Goal: Task Accomplishment & Management: Use online tool/utility

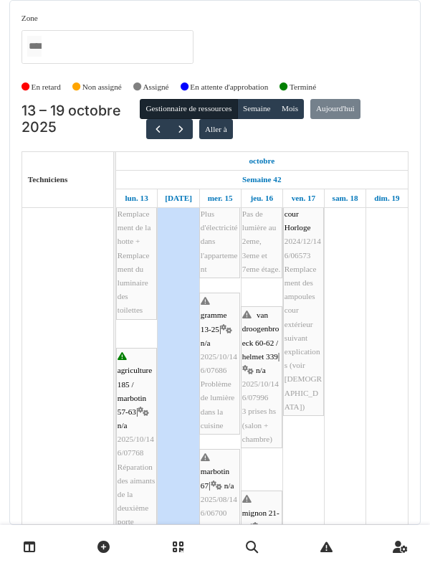
scroll to position [101, 0]
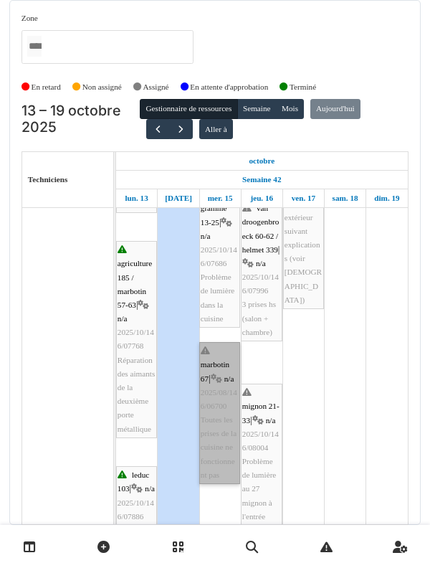
click at [0, 0] on div at bounding box center [0, 0] width 0 height 0
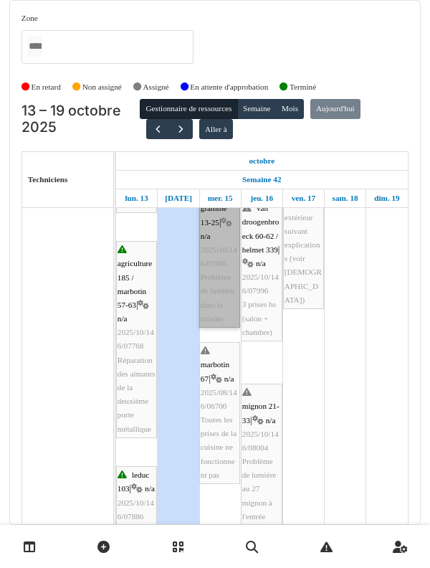
click at [231, 328] on link "gramme 13-25 | n/a 2025/10/146/07686 Problème de lumière dans la cuisine" at bounding box center [219, 257] width 41 height 142
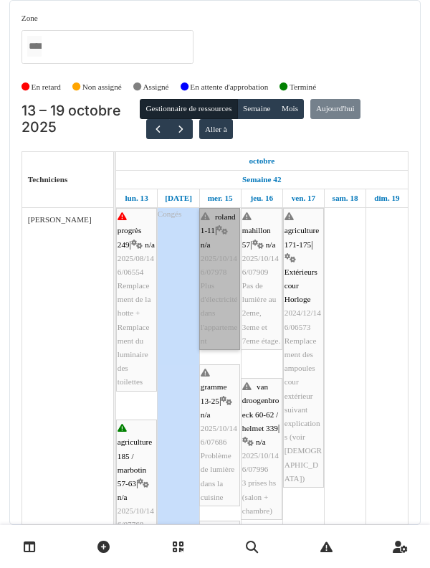
click at [0, 0] on div at bounding box center [0, 0] width 0 height 0
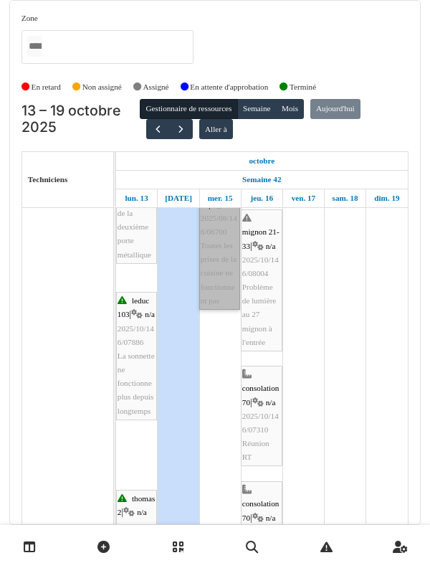
click at [207, 310] on link "marbotin 67 | n/a 2025/08/146/06700 Toutes les prises de la cuisine ne fonction…" at bounding box center [219, 239] width 41 height 142
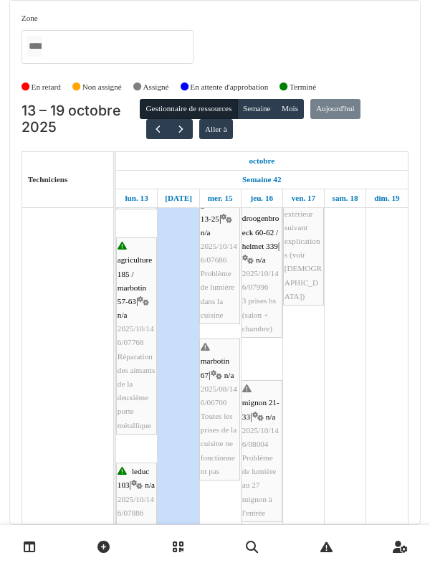
scroll to position [194, 0]
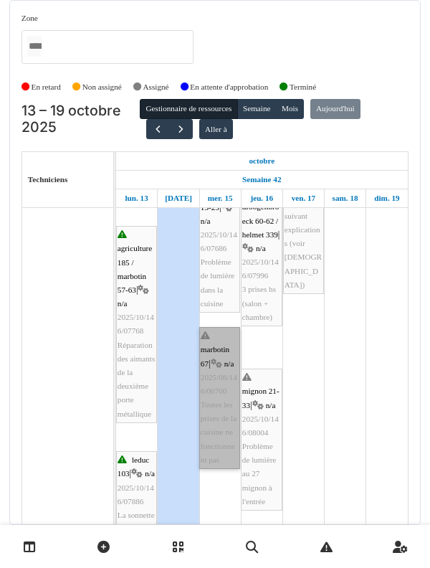
click at [210, 448] on link "marbotin 67 | n/a 2025/08/146/06700 Toutes les prises de la cuisine ne fonction…" at bounding box center [219, 398] width 41 height 142
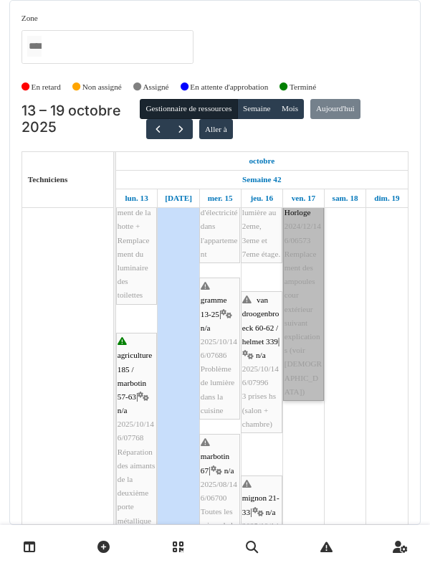
scroll to position [87, 0]
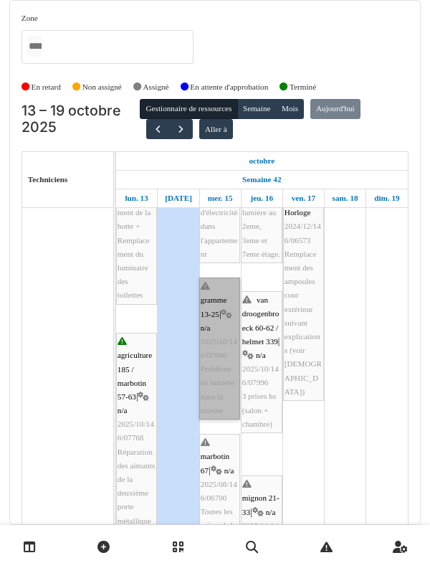
click at [218, 387] on link "gramme 13-25 | n/a 2025/10/146/07686 Problème de lumière dans la cuisine" at bounding box center [219, 349] width 41 height 142
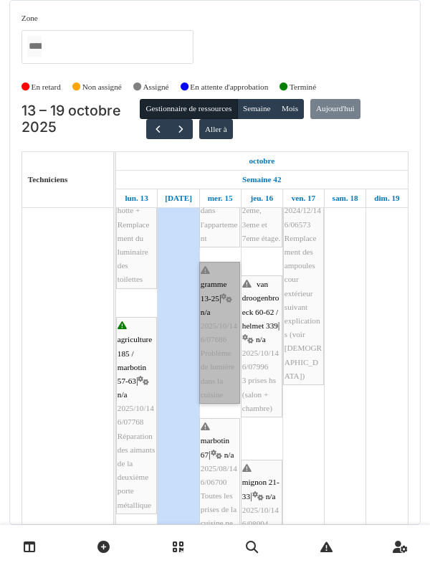
click at [209, 350] on link "gramme 13-25 | n/a 2025/10/146/07686 Problème de lumière dans la cuisine" at bounding box center [219, 333] width 41 height 142
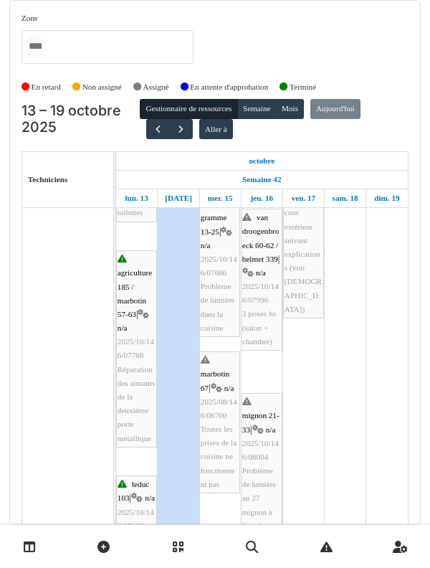
scroll to position [178, 0]
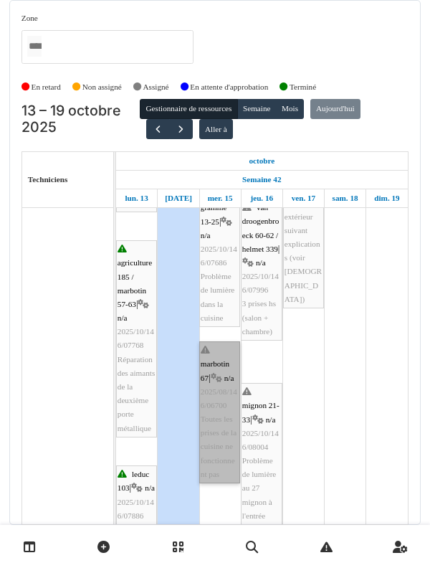
click at [222, 423] on link "marbotin 67 | n/a 2025/08/146/06700 Toutes les prises de la cuisine ne fonction…" at bounding box center [219, 412] width 41 height 142
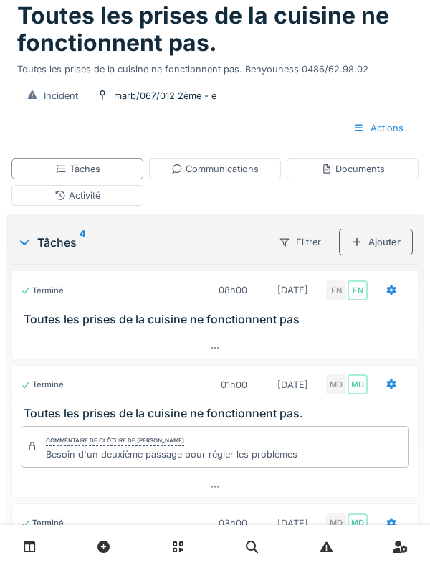
scroll to position [104, 0]
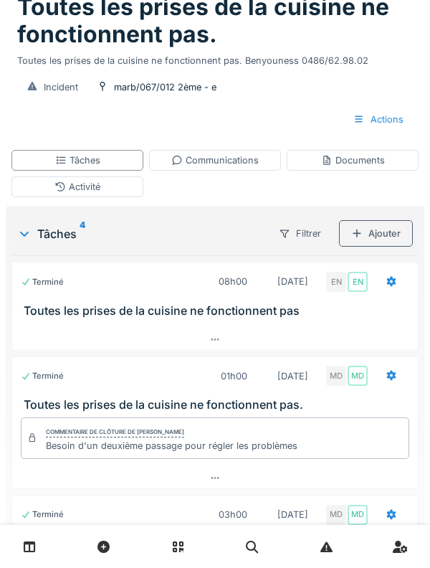
click at [43, 184] on div "Activité" at bounding box center [77, 186] width 132 height 21
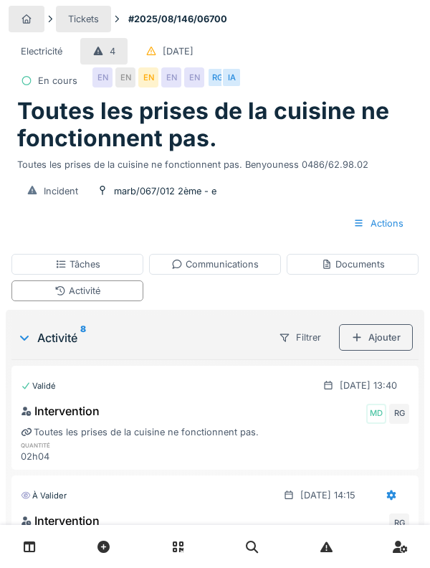
click at [385, 339] on div "Ajouter" at bounding box center [376, 337] width 74 height 27
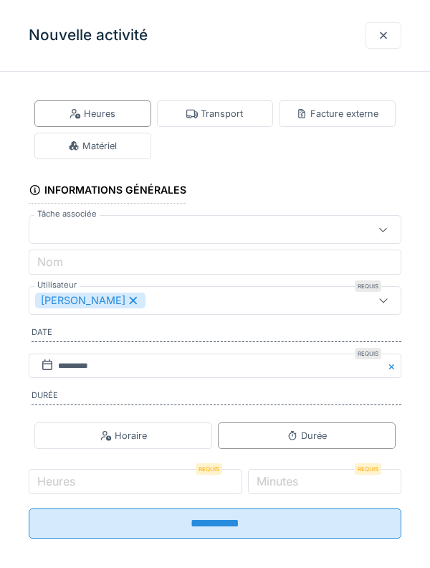
click at [385, 39] on div at bounding box center [383, 36] width 11 height 14
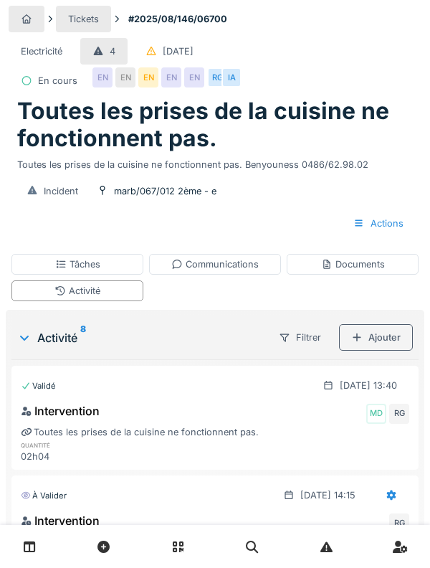
click at [45, 272] on div "Tâches" at bounding box center [77, 264] width 132 height 21
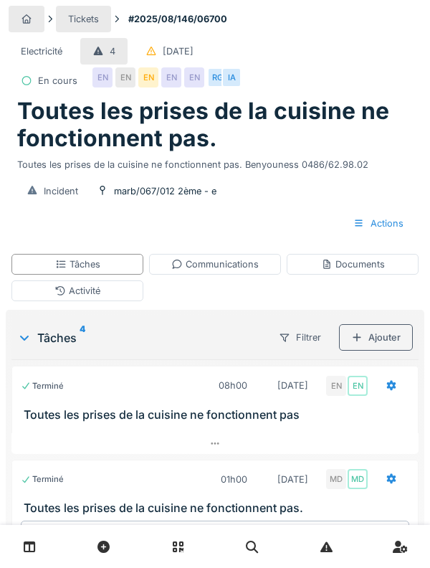
click at [47, 293] on div "Activité" at bounding box center [77, 291] width 132 height 21
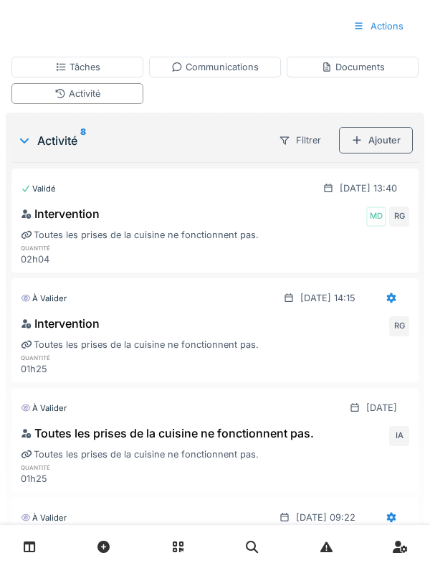
scroll to position [187, 0]
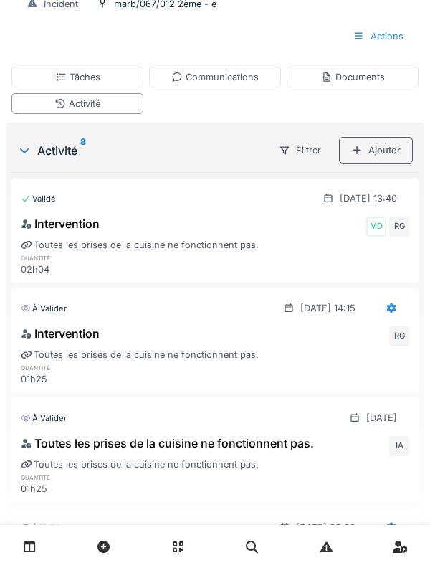
click at [385, 248] on div "Toutes les prises de la cuisine ne fonctionnent pas." at bounding box center [215, 245] width 389 height 14
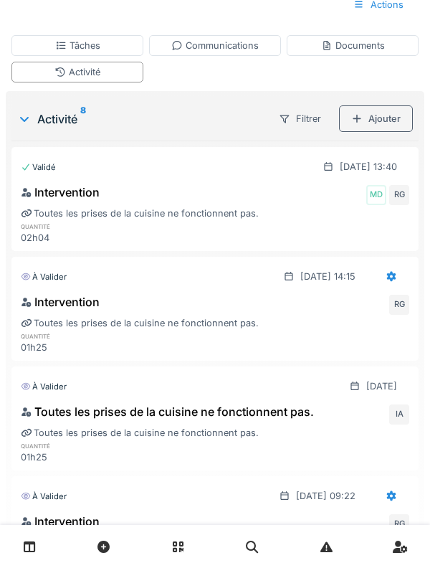
click at [54, 211] on div "Toutes les prises de la cuisine ne fonctionnent pas." at bounding box center [215, 214] width 389 height 14
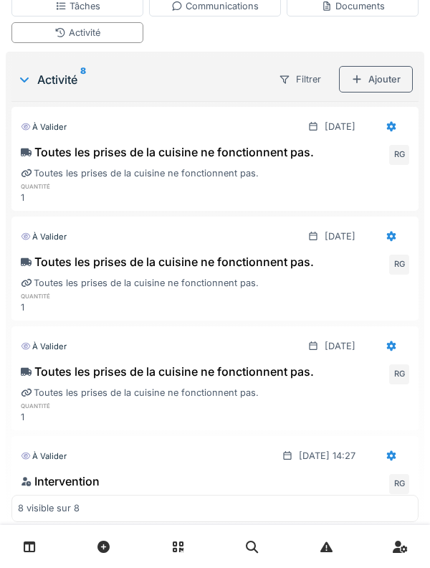
scroll to position [277, 0]
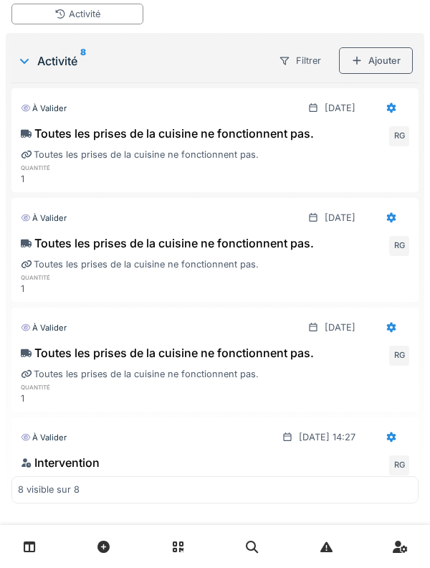
click at [255, 479] on div "Toutes les prises de la cuisine ne fonctionnent pas" at bounding box center [215, 484] width 389 height 14
click at [43, 481] on div "Toutes les prises de la cuisine ne fonctionnent pas" at bounding box center [215, 484] width 389 height 14
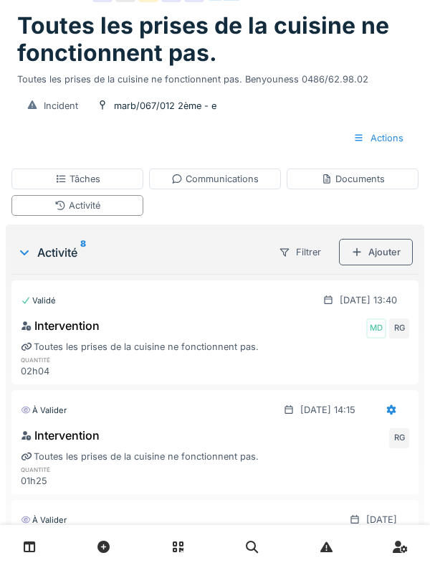
scroll to position [0, 0]
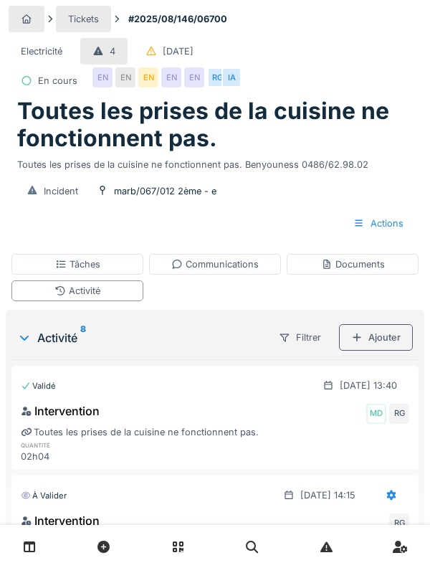
click at [68, 264] on div "Tâches" at bounding box center [77, 265] width 45 height 14
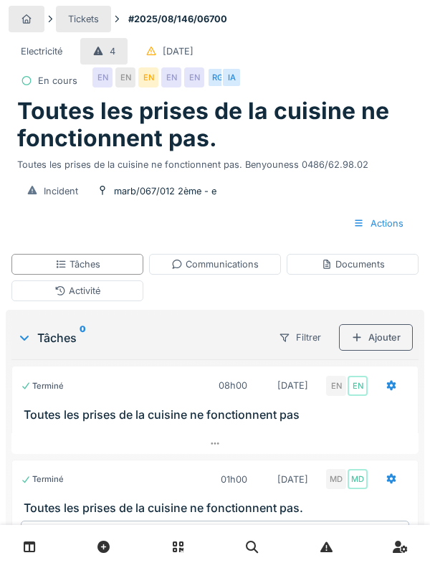
click at [230, 270] on div "Communications" at bounding box center [215, 265] width 88 height 14
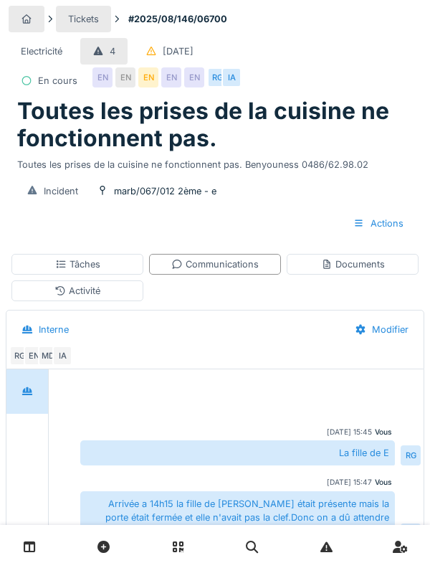
click at [55, 299] on div "Activité" at bounding box center [77, 291] width 132 height 21
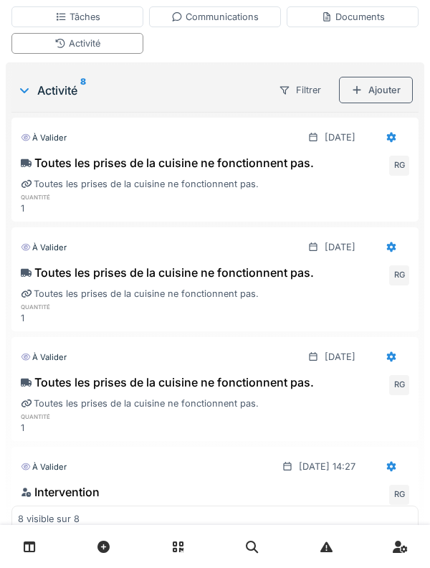
scroll to position [277, 0]
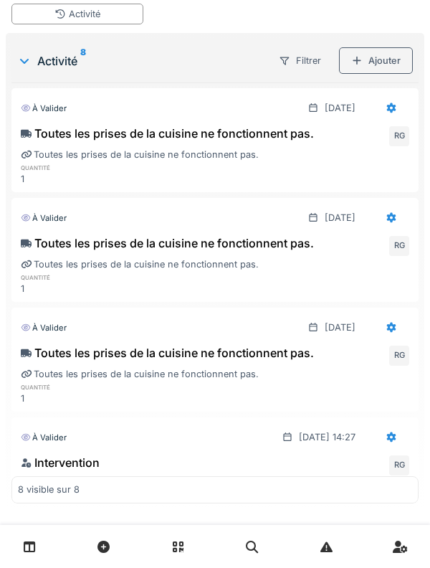
click at [387, 428] on div at bounding box center [392, 437] width 36 height 27
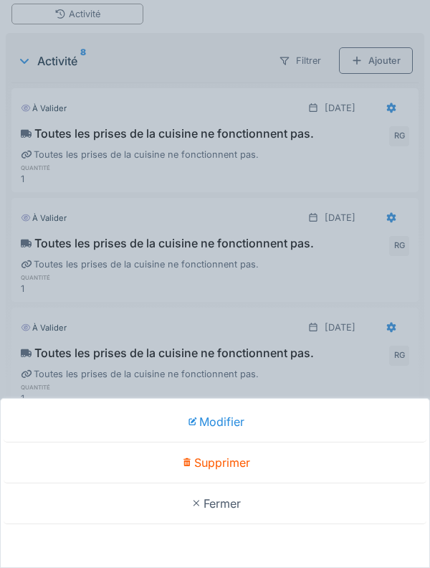
click at [72, 345] on div "Modifier Supprimer Fermer" at bounding box center [215, 284] width 430 height 568
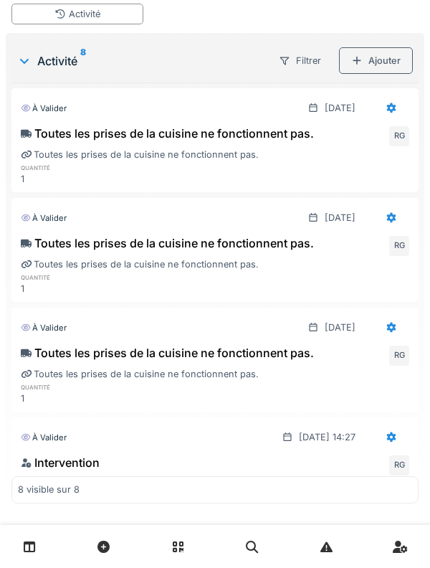
click at [386, 442] on div at bounding box center [391, 437] width 11 height 14
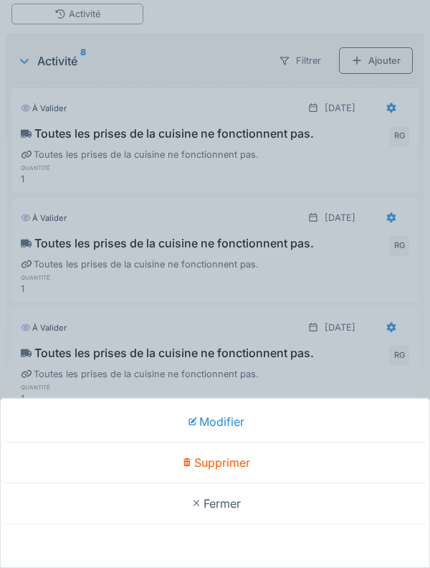
click at [321, 443] on div "Modifier" at bounding box center [215, 422] width 423 height 41
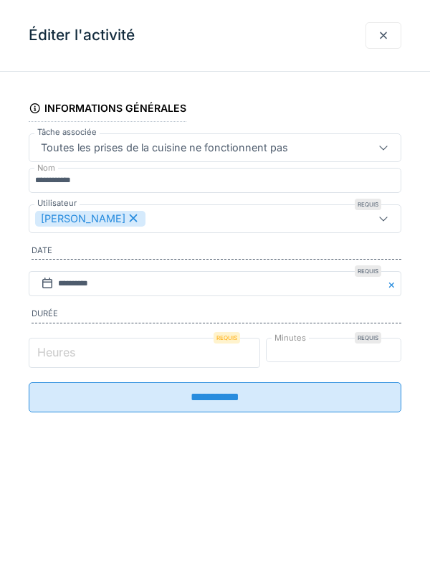
click at [167, 359] on input "*" at bounding box center [145, 353] width 232 height 30
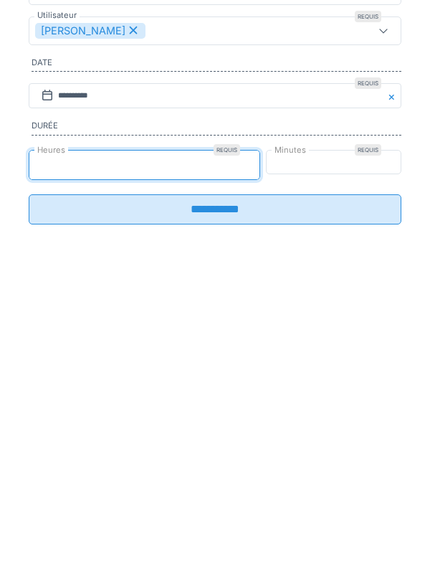
type input "*"
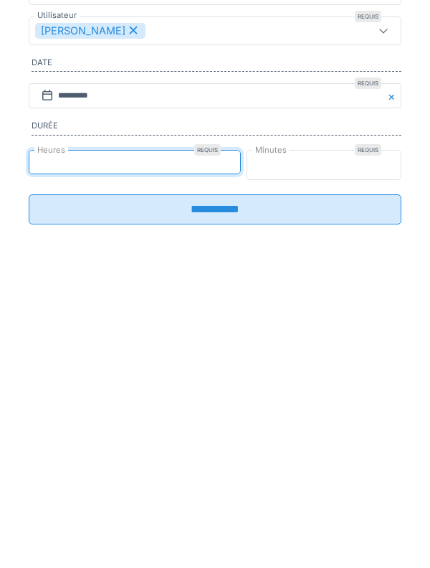
click at [349, 360] on input "**" at bounding box center [325, 353] width 156 height 30
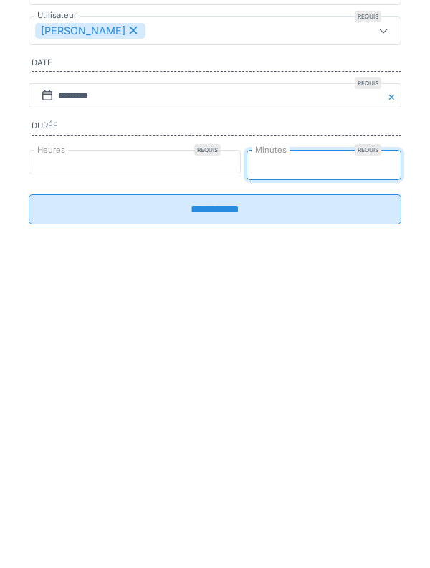
type input "*"
type input "**"
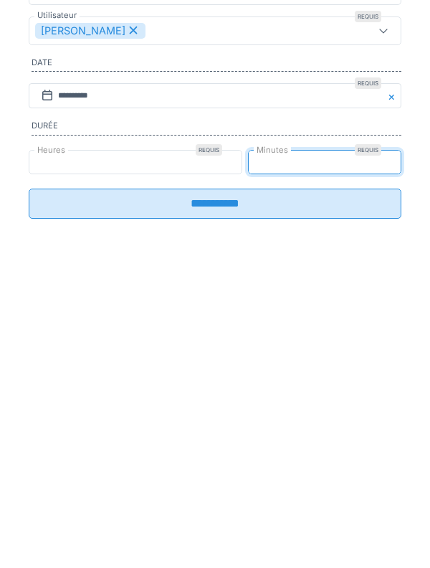
click at [301, 405] on input "**********" at bounding box center [215, 392] width 373 height 30
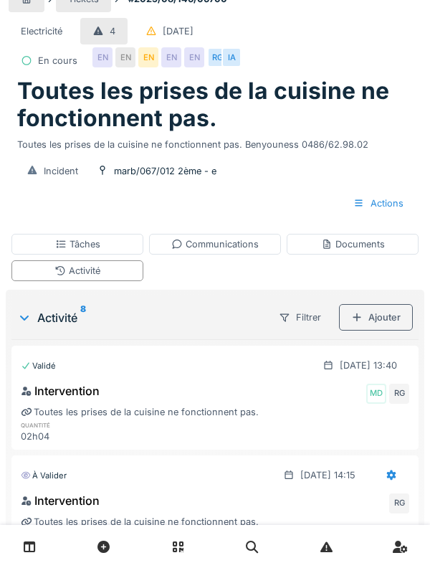
scroll to position [0, 0]
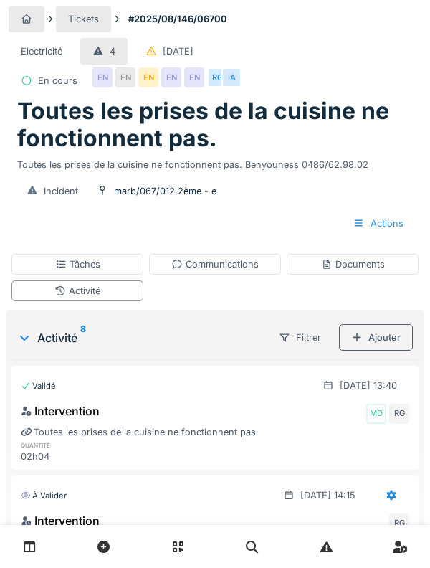
click at [384, 334] on div "Ajouter" at bounding box center [376, 337] width 74 height 27
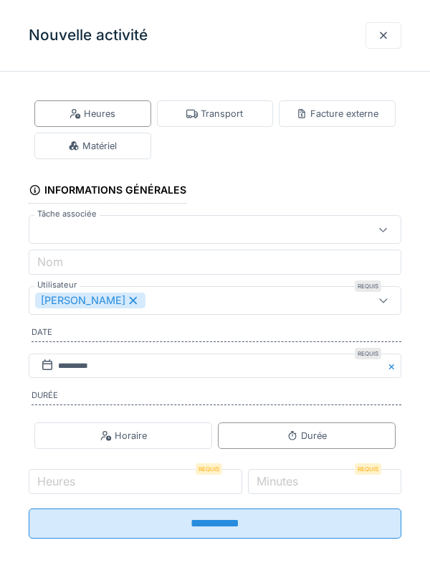
click at [98, 151] on div "Matériel" at bounding box center [92, 146] width 49 height 14
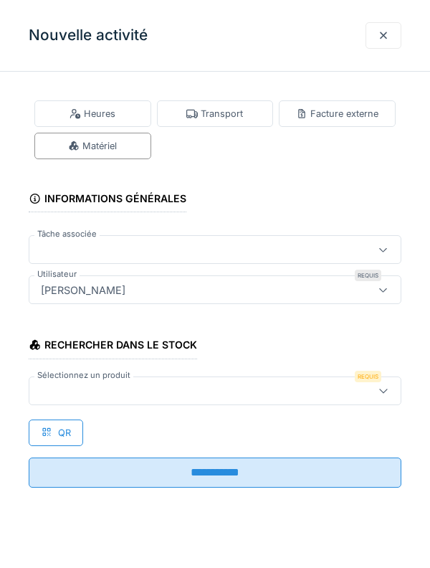
click at [238, 400] on div at bounding box center [215, 391] width 373 height 29
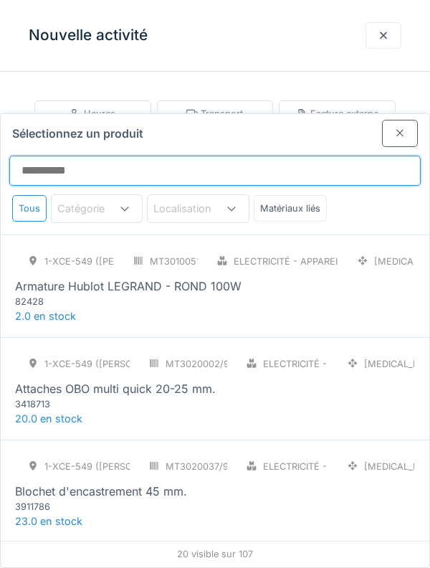
click at [217, 156] on input "Sélectionnez un produit" at bounding box center [215, 171] width 412 height 30
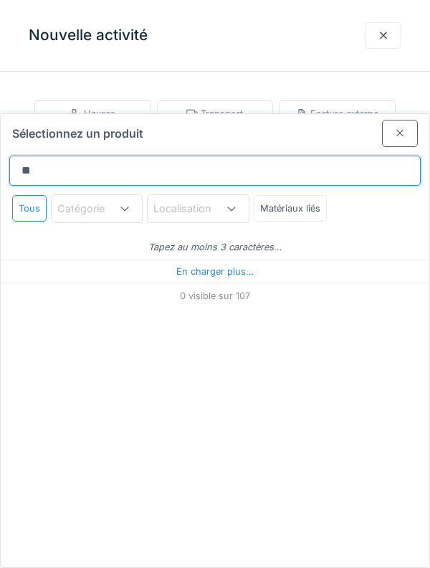
type input "***"
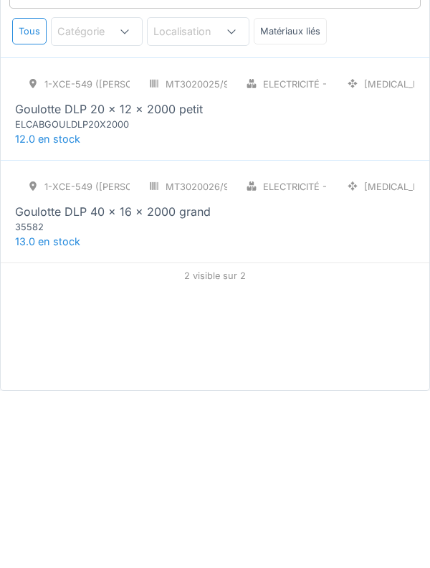
click at [50, 397] on div "35582" at bounding box center [101, 404] width 172 height 14
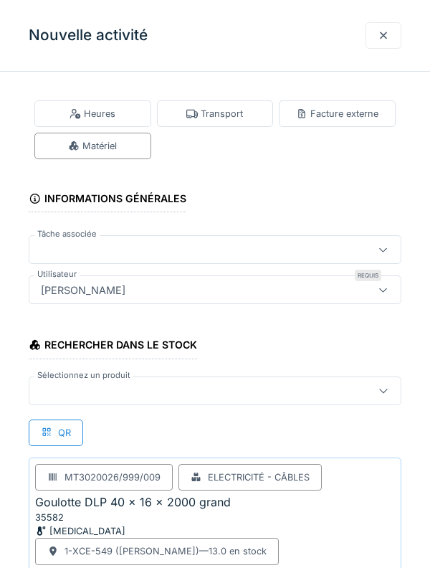
scroll to position [133, 0]
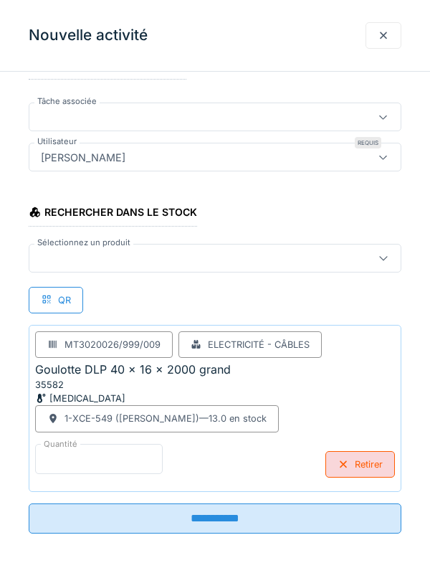
click at [136, 458] on input "*" at bounding box center [99, 459] width 128 height 30
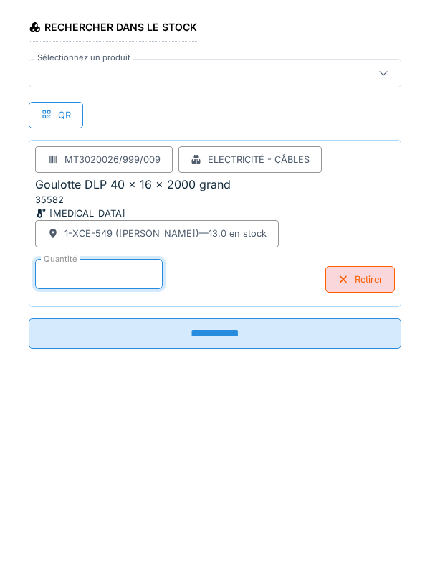
scroll to position [60, 0]
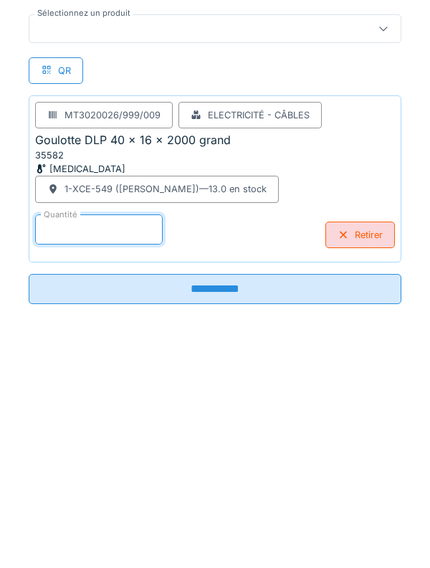
type input "**"
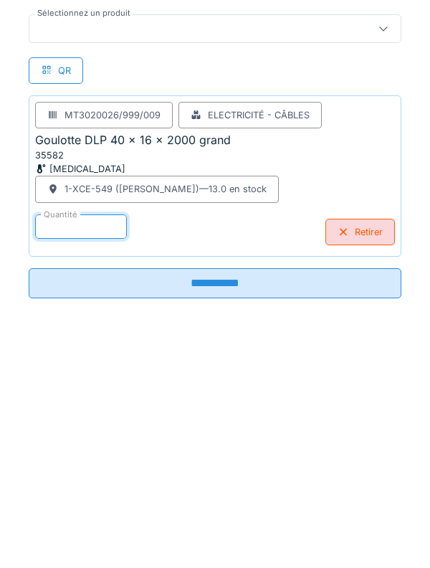
click at [65, 519] on input "**********" at bounding box center [215, 513] width 373 height 30
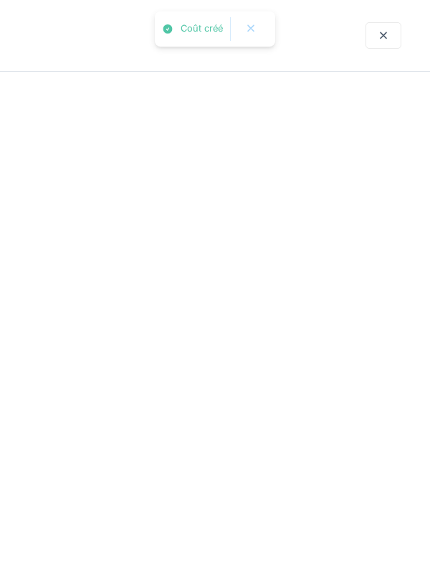
scroll to position [0, 0]
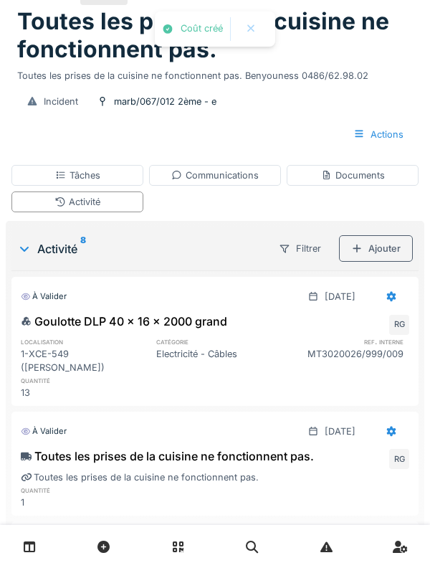
click at [385, 262] on div "Ajouter" at bounding box center [376, 248] width 74 height 27
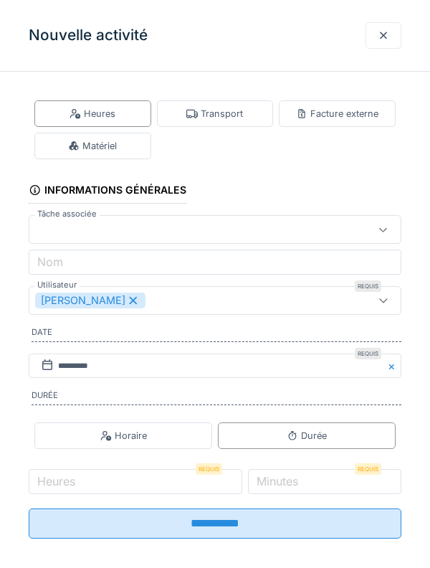
click at [112, 156] on div "Matériel" at bounding box center [92, 146] width 117 height 27
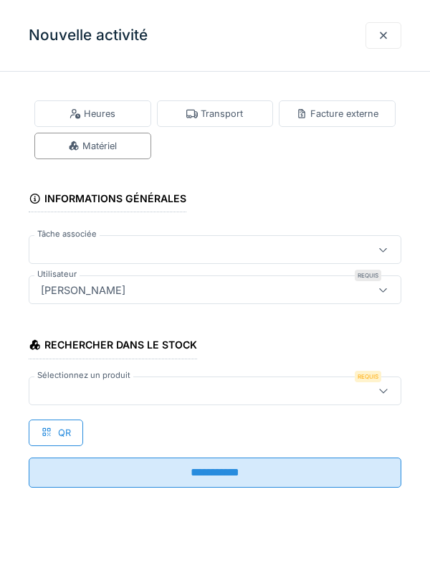
click at [240, 401] on div at bounding box center [215, 391] width 373 height 29
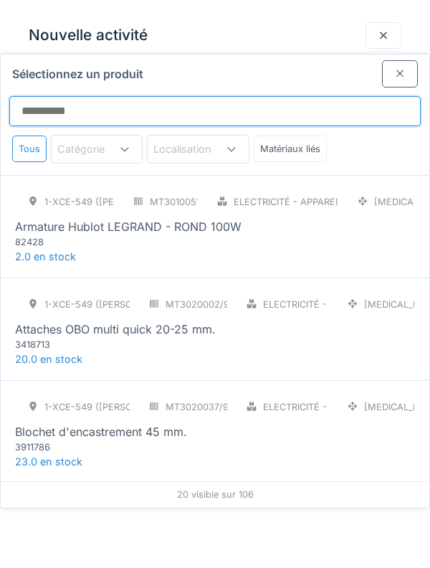
click at [286, 96] on input "Sélectionnez un produit" at bounding box center [215, 111] width 412 height 30
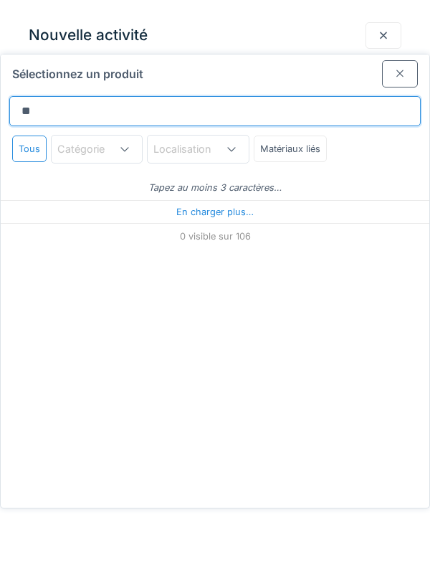
type input "***"
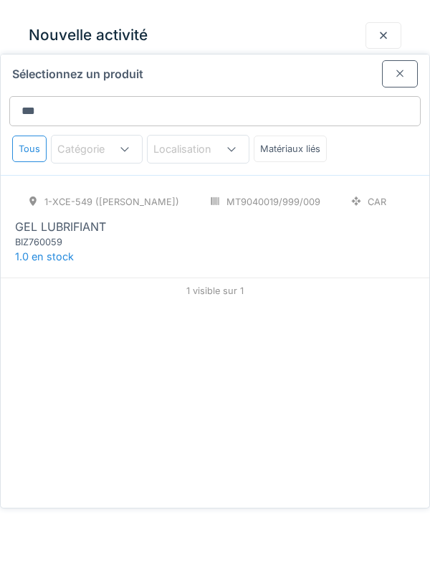
click at [64, 235] on div "BIZ760059" at bounding box center [101, 242] width 172 height 14
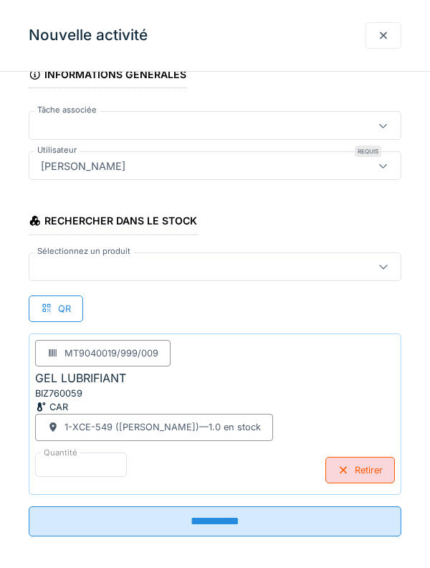
scroll to position [133, 0]
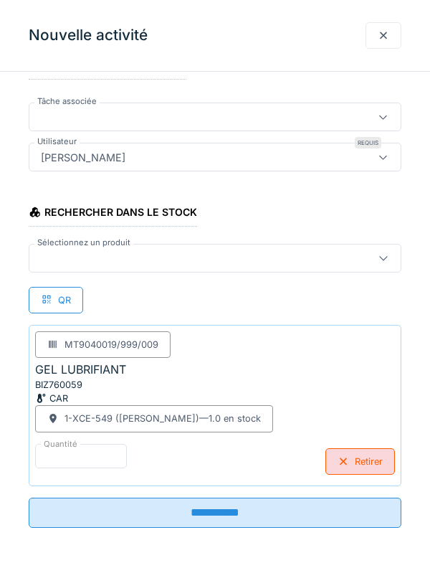
click at [248, 519] on input "**********" at bounding box center [215, 513] width 373 height 30
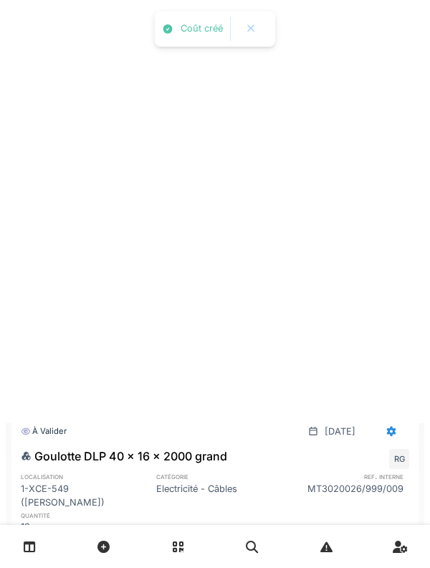
scroll to position [0, 0]
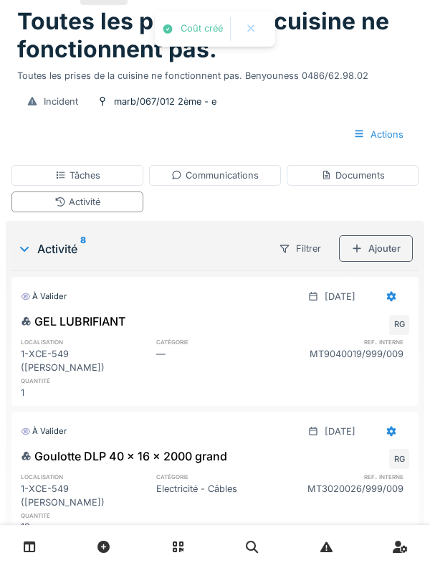
click at [374, 262] on div "Ajouter" at bounding box center [376, 248] width 74 height 27
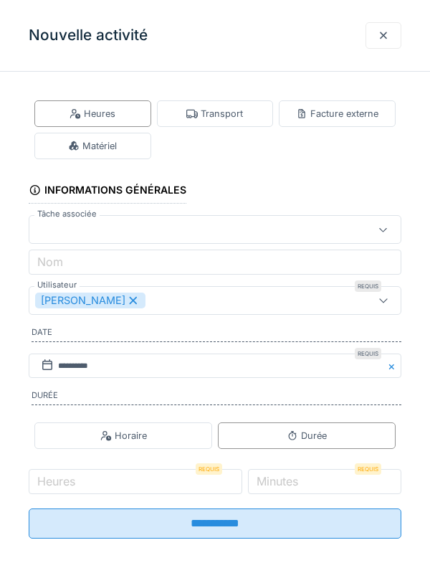
click at [116, 147] on div "Matériel" at bounding box center [92, 146] width 49 height 14
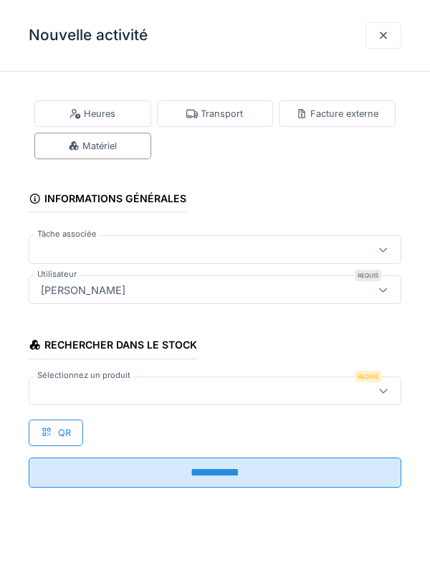
click at [263, 399] on div at bounding box center [215, 391] width 373 height 29
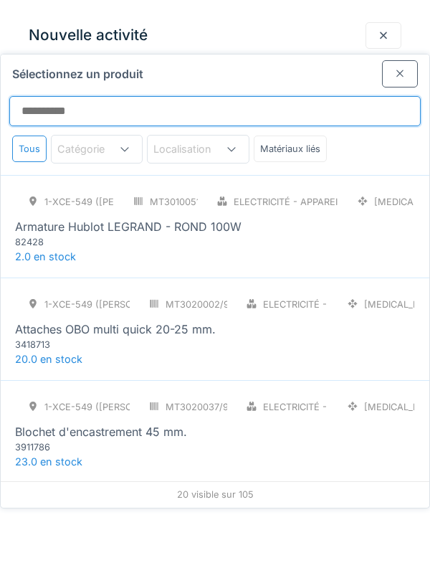
click at [256, 96] on input "Sélectionnez un produit" at bounding box center [215, 111] width 412 height 30
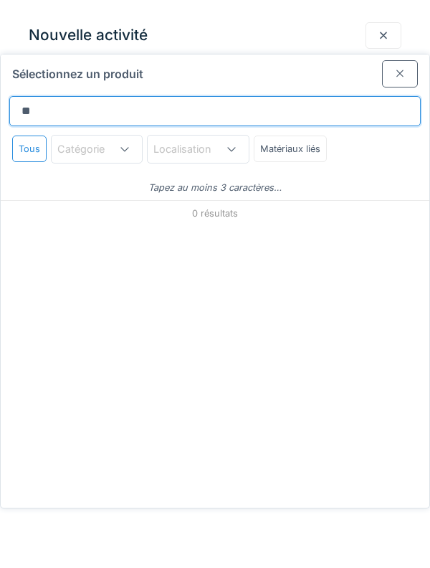
type input "***"
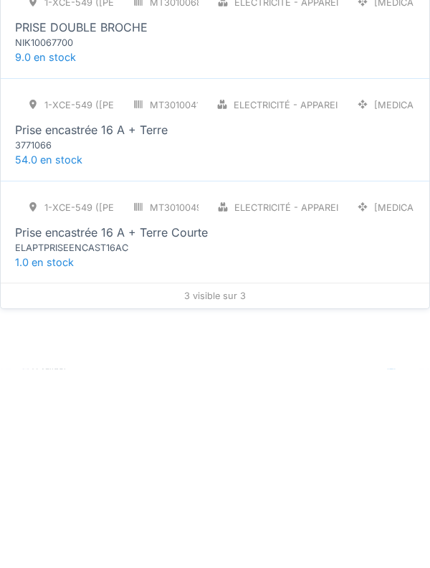
click at [339, 291] on div "Electricité - Appareillages - terminaux" at bounding box center [271, 304] width 134 height 27
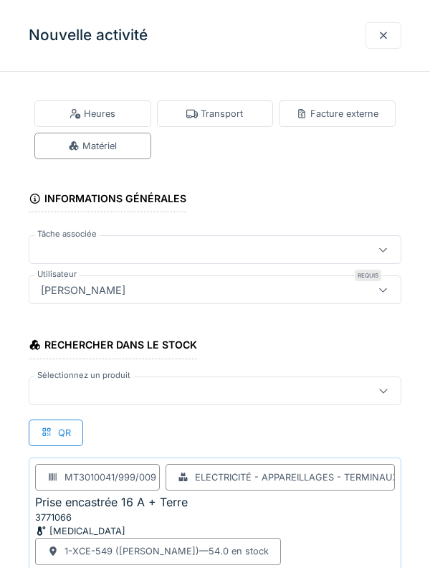
scroll to position [133, 0]
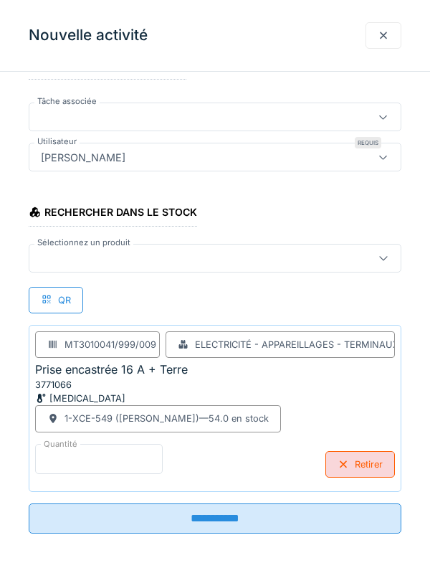
click at [131, 462] on input "*" at bounding box center [99, 459] width 128 height 30
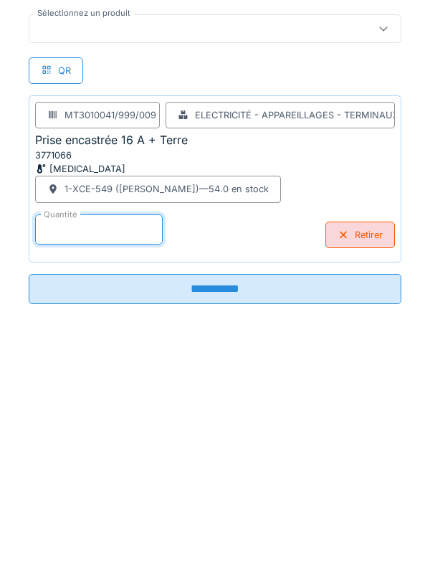
scroll to position [119, 0]
type input "**"
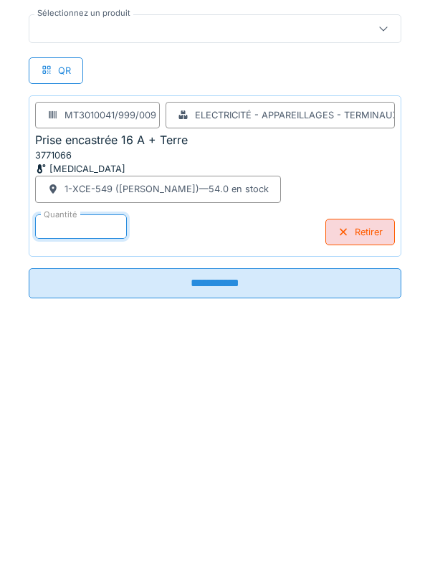
click at [344, 524] on input "**********" at bounding box center [215, 513] width 373 height 30
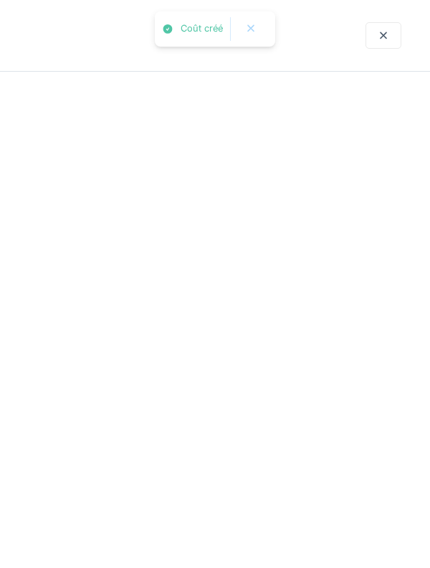
scroll to position [0, 0]
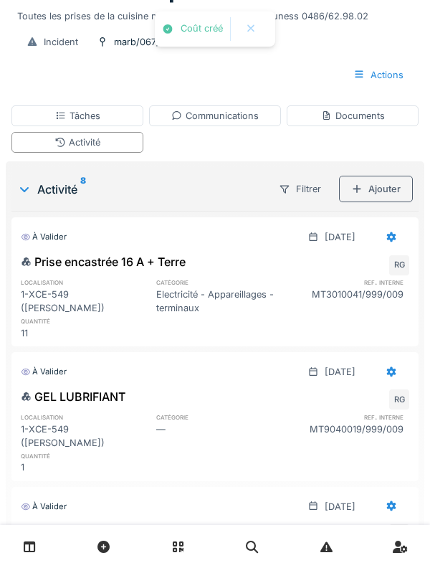
click at [379, 202] on div "Ajouter" at bounding box center [376, 189] width 74 height 27
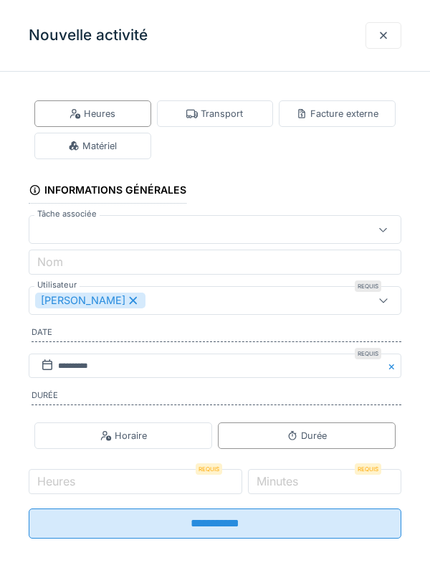
click at [112, 138] on div "Matériel" at bounding box center [92, 146] width 117 height 27
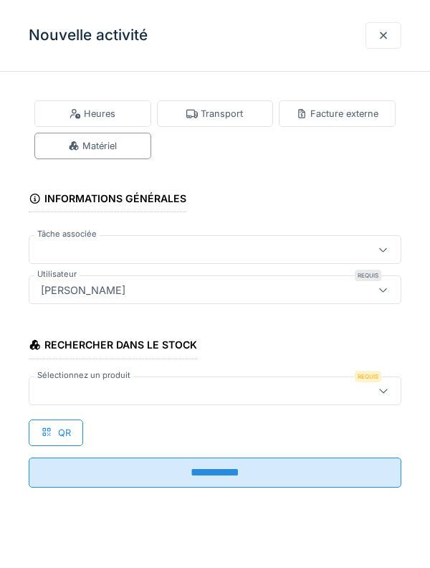
click at [271, 389] on div at bounding box center [191, 391] width 313 height 16
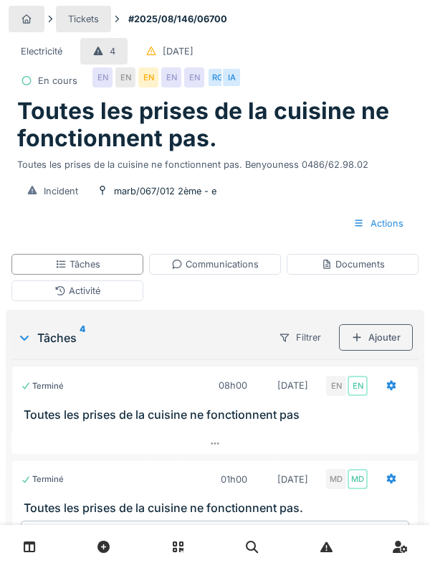
click at [44, 291] on div "Activité" at bounding box center [77, 291] width 132 height 21
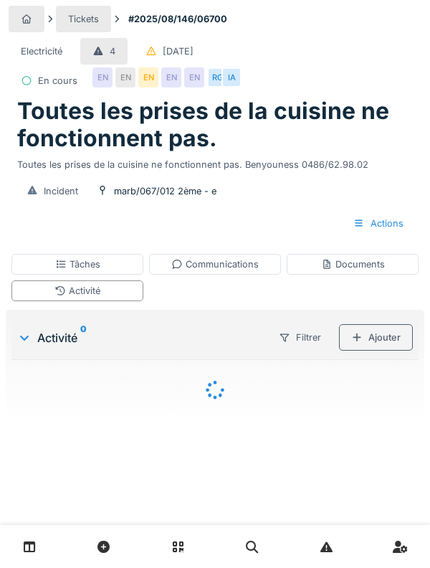
click at [392, 332] on div "Ajouter" at bounding box center [376, 337] width 74 height 27
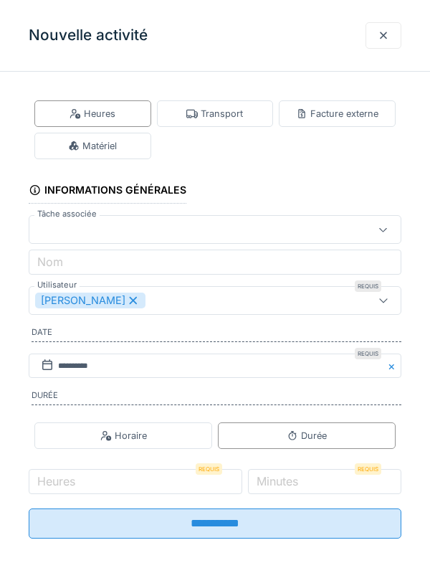
click at [105, 124] on div "Heures" at bounding box center [92, 113] width 117 height 27
click at [105, 146] on div "Matériel" at bounding box center [92, 146] width 49 height 14
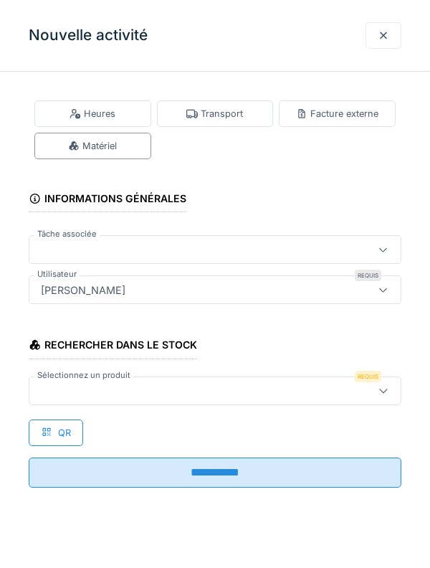
click at [67, 392] on div at bounding box center [191, 391] width 313 height 16
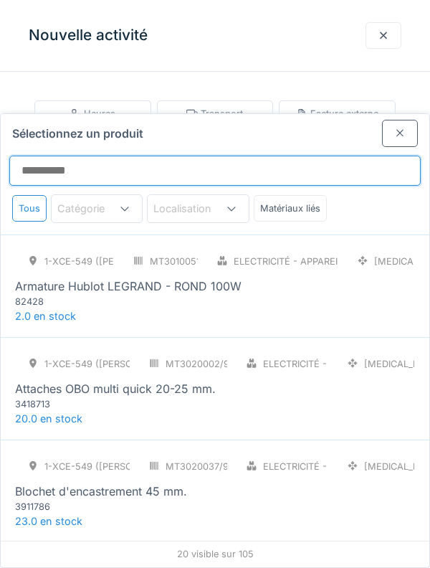
click at [304, 156] on input "Sélectionnez un produit" at bounding box center [215, 171] width 412 height 30
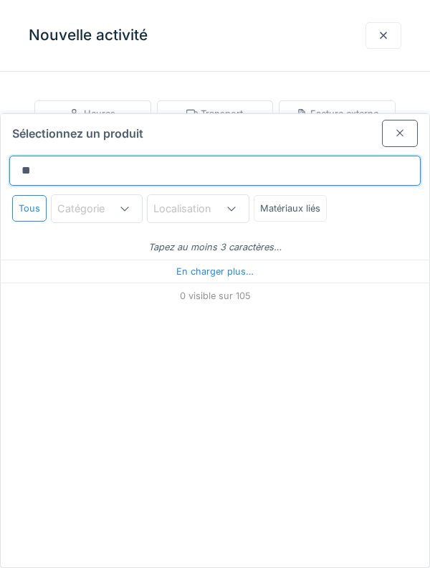
type input "***"
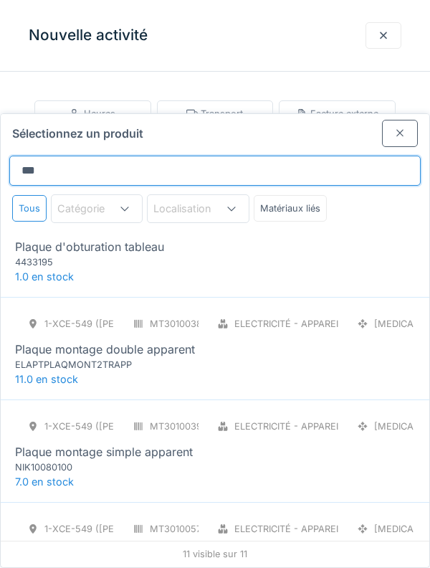
scroll to position [765, 0]
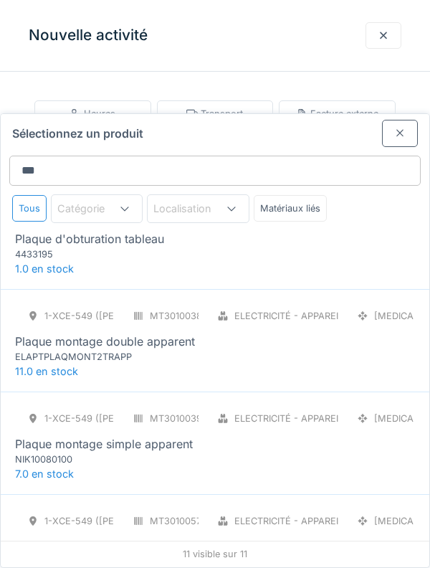
click at [226, 333] on div "Plaque montage double apparent" at bounding box center [215, 341] width 400 height 17
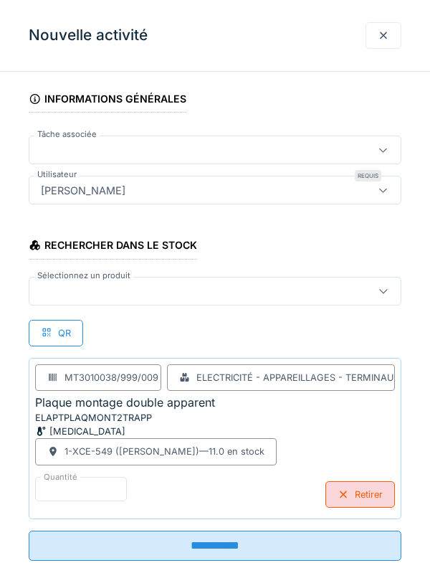
scroll to position [133, 0]
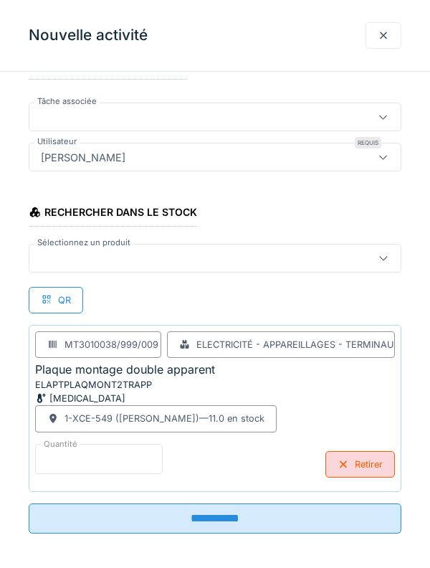
click at [128, 461] on input "*" at bounding box center [99, 459] width 128 height 30
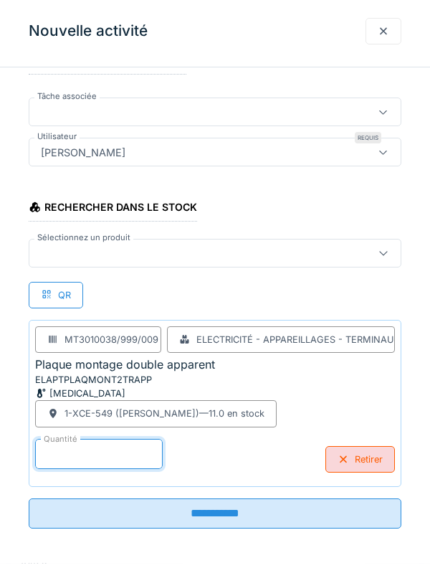
scroll to position [60, 0]
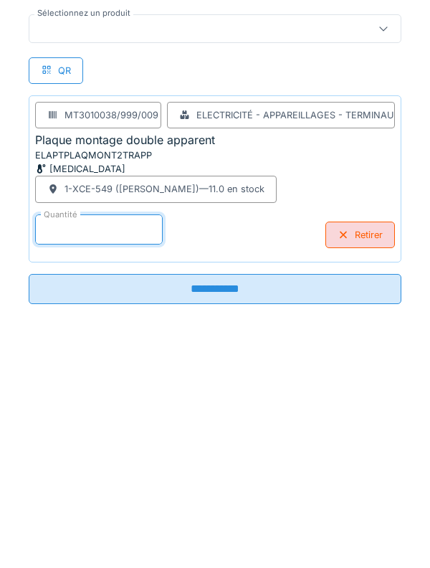
type input "*"
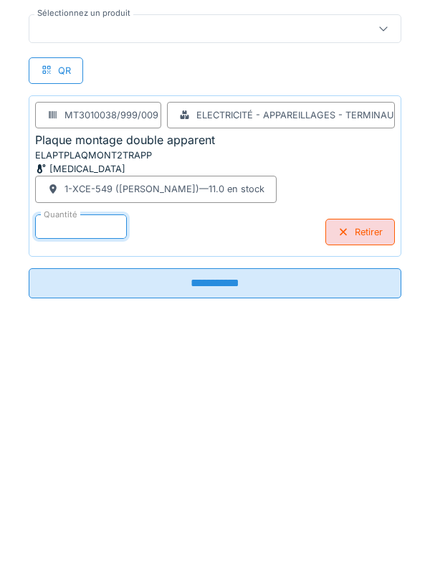
click at [221, 524] on input "**********" at bounding box center [215, 513] width 373 height 30
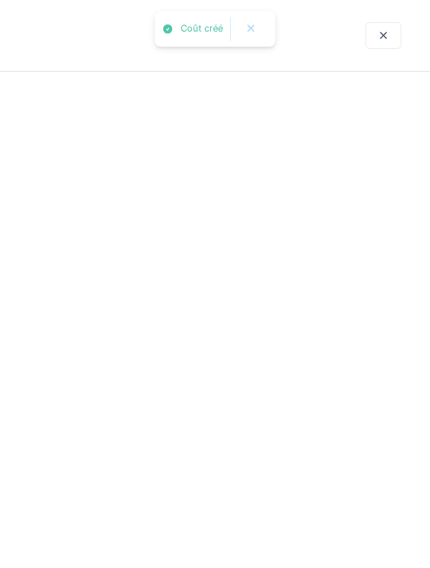
scroll to position [0, 0]
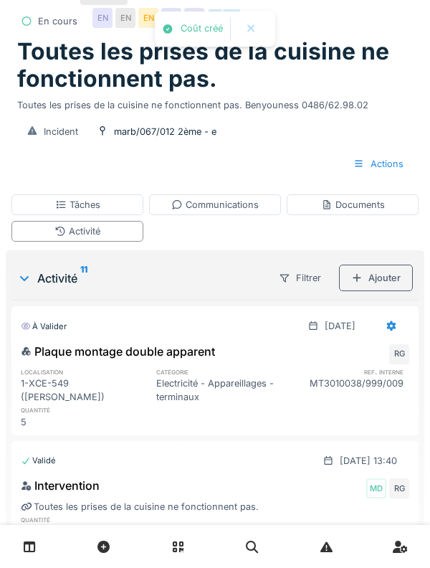
click at [376, 278] on div "Ajouter" at bounding box center [376, 278] width 74 height 27
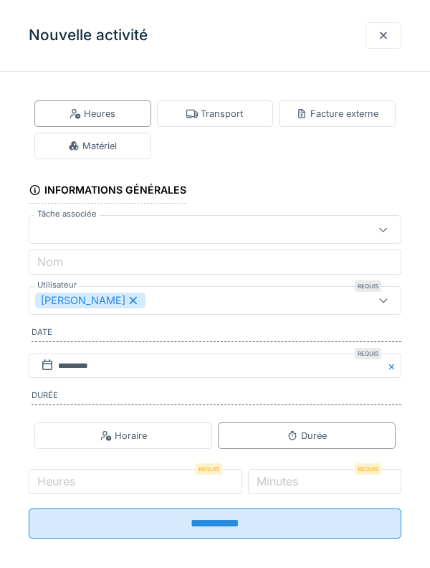
click at [115, 152] on div "Matériel" at bounding box center [92, 146] width 49 height 14
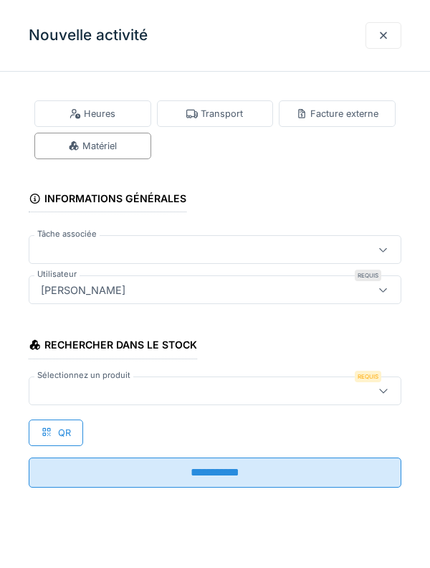
click at [224, 397] on div at bounding box center [191, 391] width 313 height 16
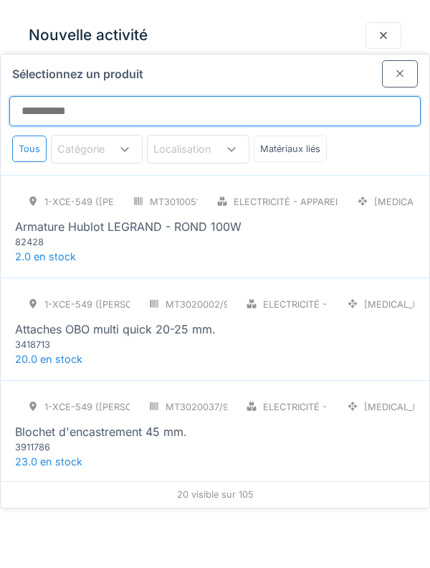
click at [229, 96] on input "Sélectionnez un produit" at bounding box center [215, 111] width 412 height 30
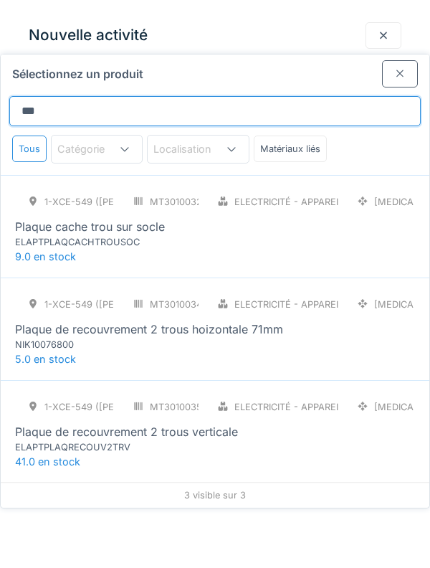
type input "****"
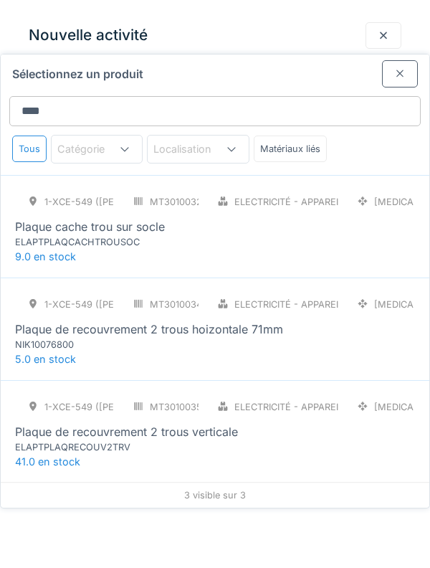
click at [232, 189] on div "1-XCE-549 (ROBERT) MT3010032/999/009 Electricité - Appareillages - terminaux PC…" at bounding box center [215, 219] width 400 height 60
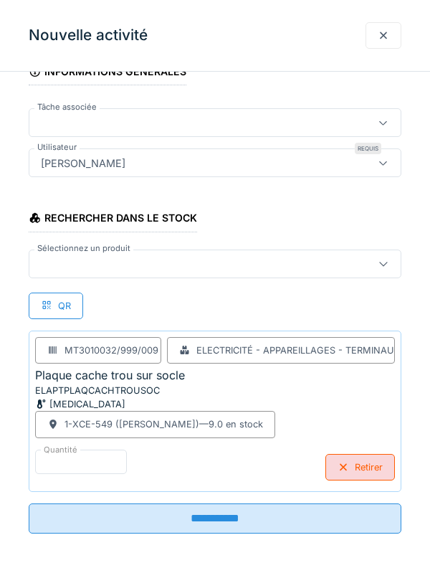
scroll to position [133, 0]
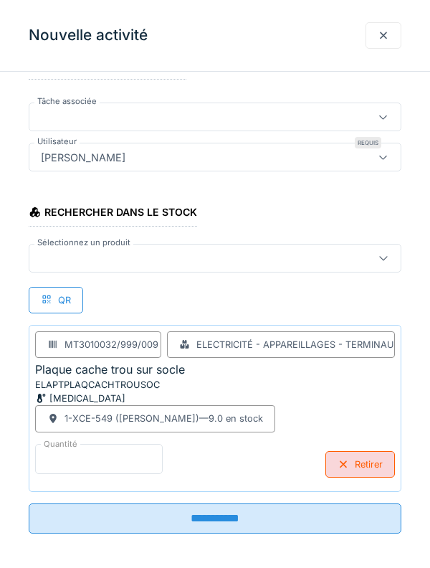
click at [133, 461] on input "*" at bounding box center [99, 459] width 128 height 30
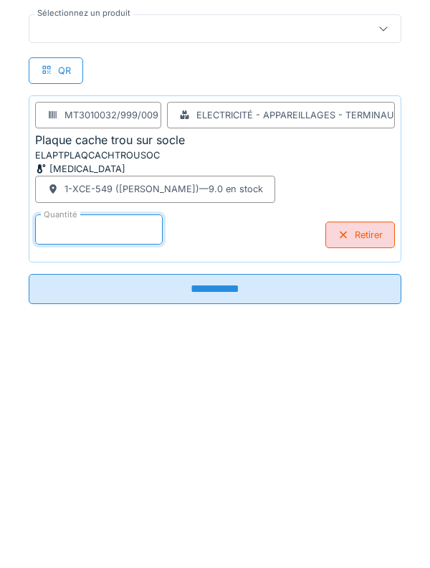
scroll to position [0, 0]
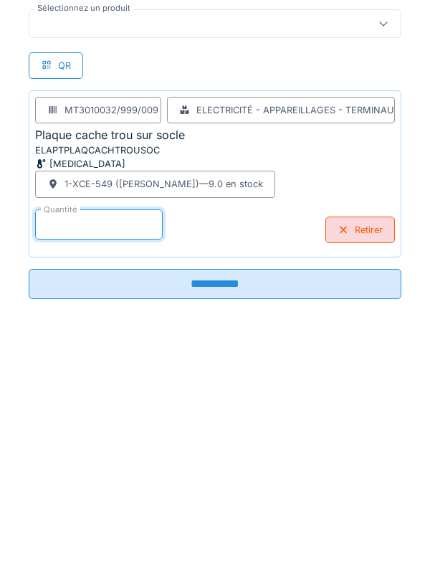
type input "*"
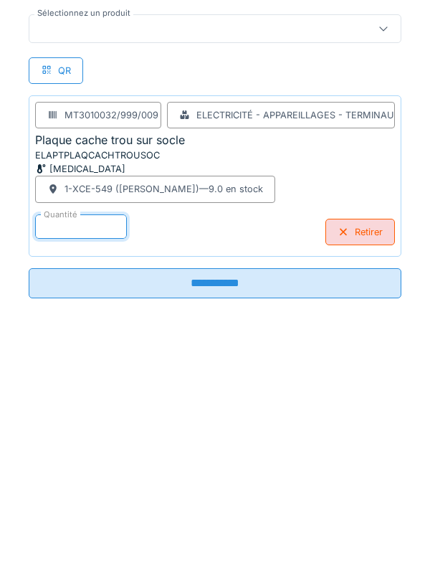
click at [259, 523] on input "**********" at bounding box center [215, 513] width 373 height 30
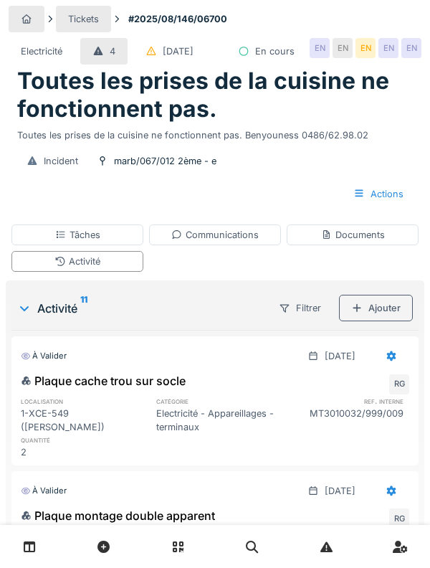
click at [387, 321] on div "Ajouter" at bounding box center [376, 308] width 74 height 27
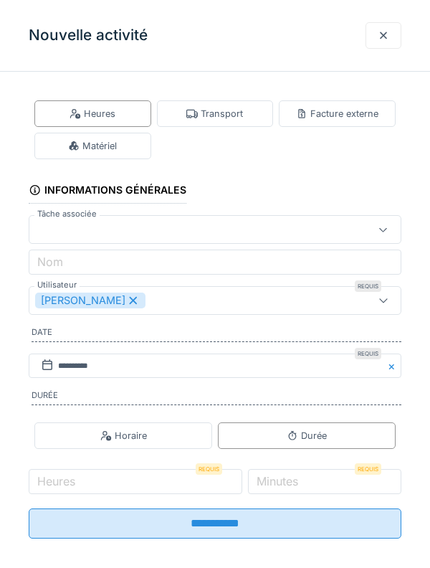
click at [130, 135] on div "Matériel" at bounding box center [92, 146] width 117 height 27
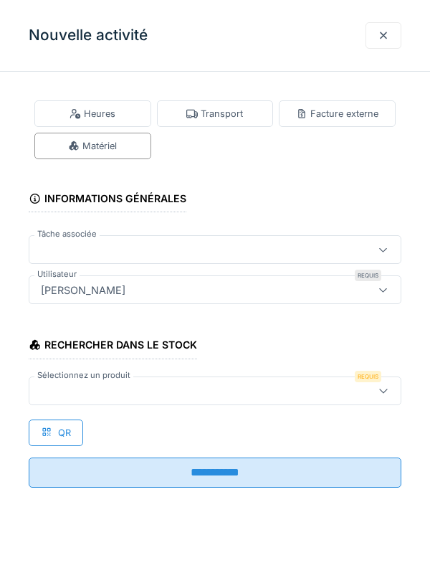
click at [330, 399] on div at bounding box center [215, 391] width 373 height 29
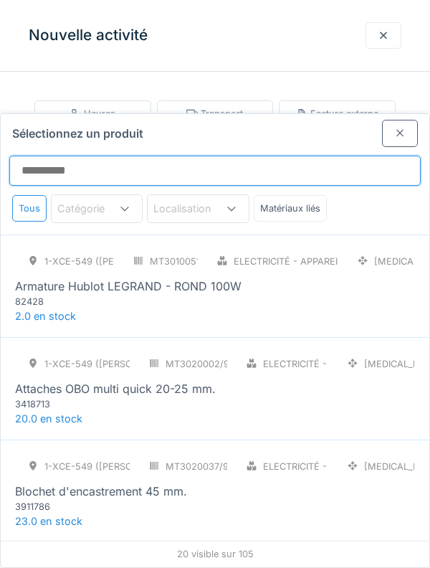
click at [316, 156] on input "Sélectionnez un produit" at bounding box center [215, 171] width 412 height 30
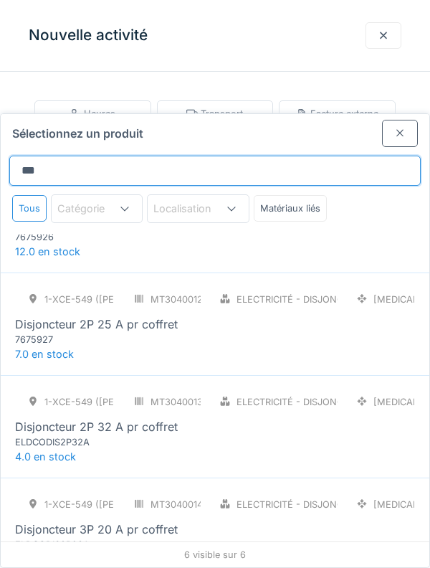
scroll to position [253, 0]
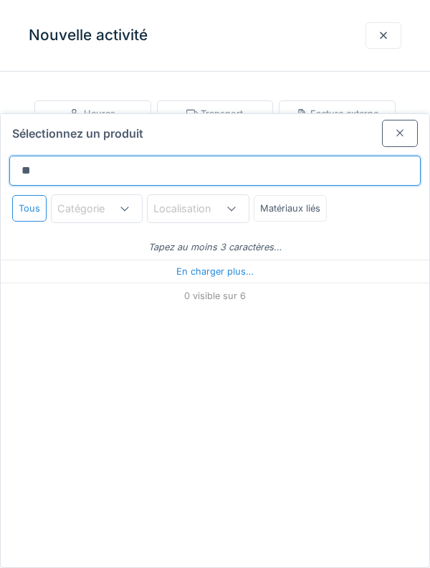
type input "*"
type input "**"
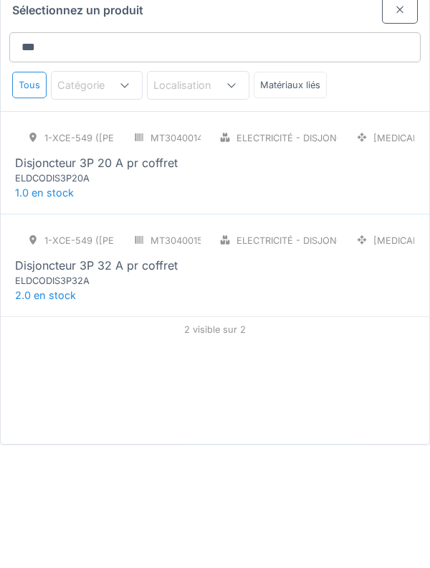
click at [395, 278] on div "Disjoncteur 3P 20 A pr coffret" at bounding box center [215, 286] width 400 height 17
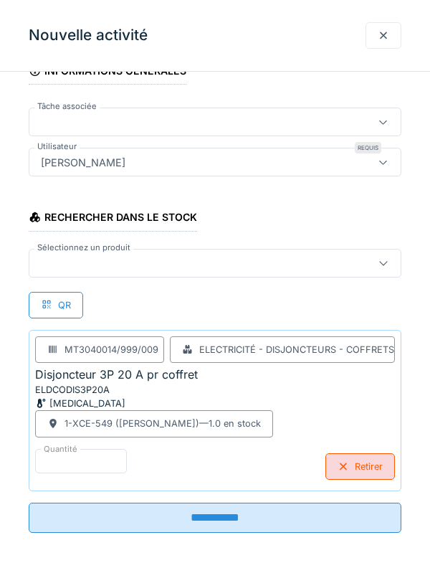
scroll to position [133, 0]
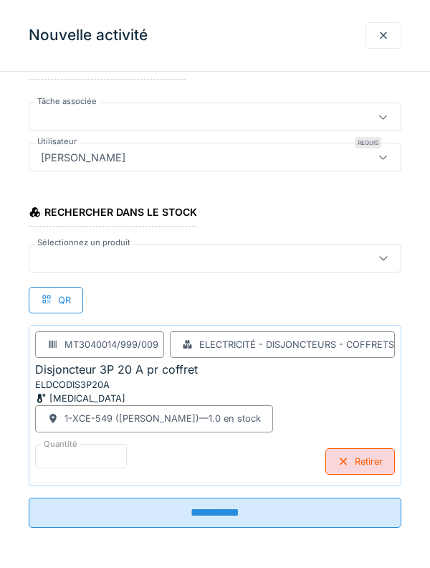
click at [242, 509] on input "**********" at bounding box center [215, 513] width 373 height 30
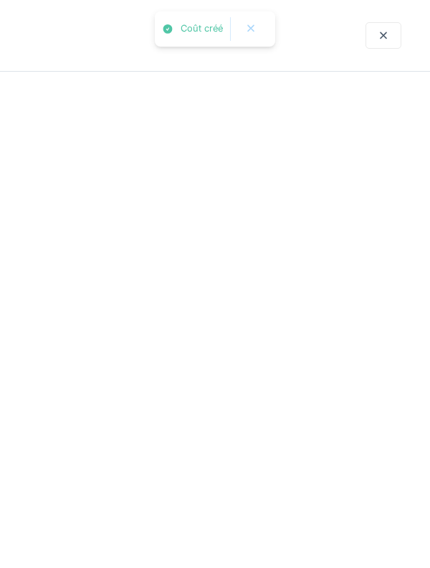
scroll to position [0, 0]
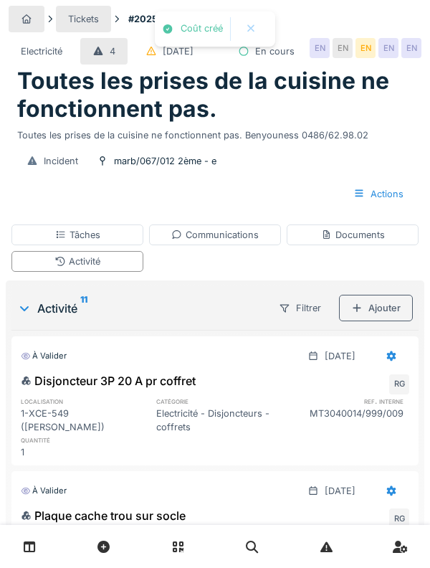
click at [397, 321] on div "Ajouter" at bounding box center [376, 308] width 74 height 27
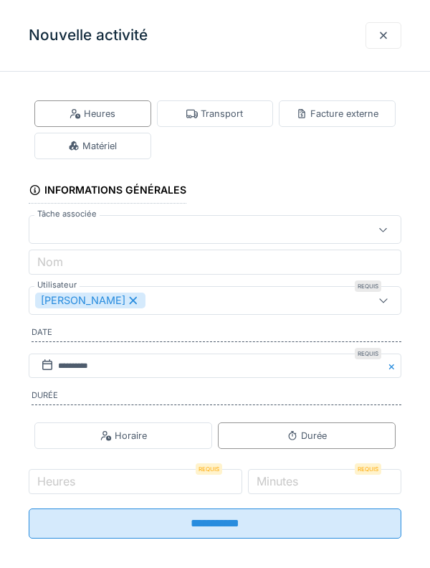
click at [108, 144] on div "Matériel" at bounding box center [92, 146] width 49 height 14
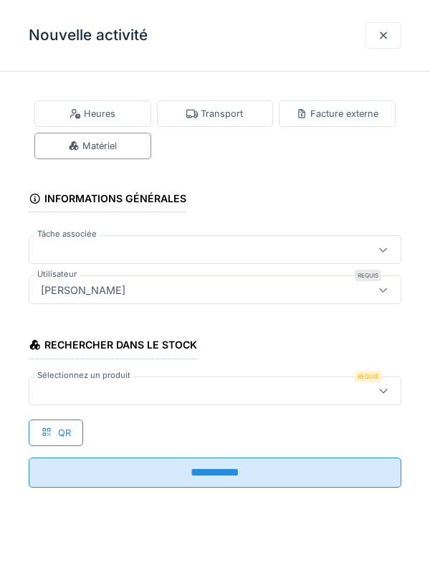
click at [308, 402] on div at bounding box center [215, 391] width 373 height 29
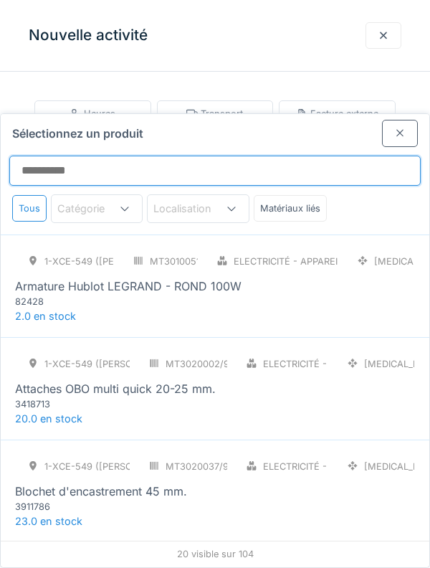
click at [326, 156] on input "Sélectionnez un produit" at bounding box center [215, 171] width 412 height 30
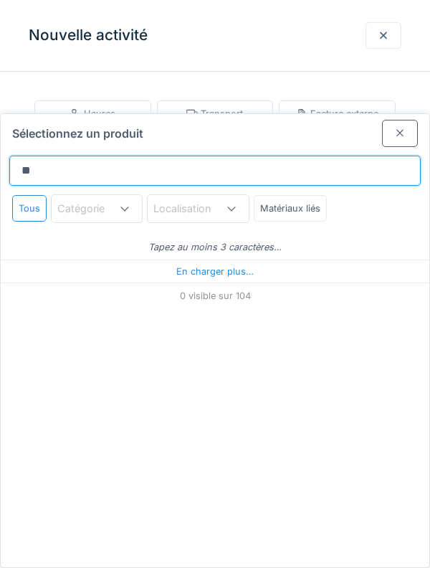
type input "***"
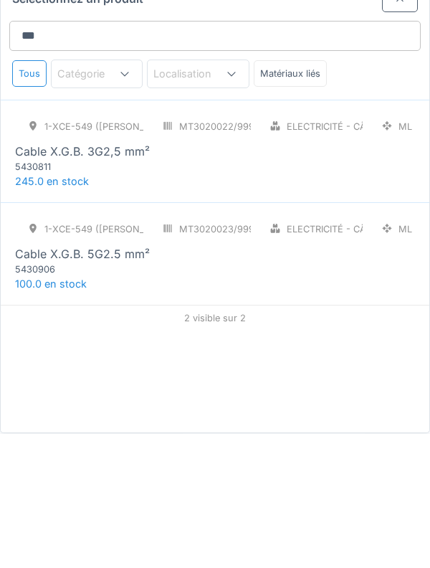
click at [364, 253] on div "1-XCE-549 (ROBERT) MT3020022/999/009 Electricité - Câbles ML Cable X.G.B. 3G2,5…" at bounding box center [215, 278] width 400 height 60
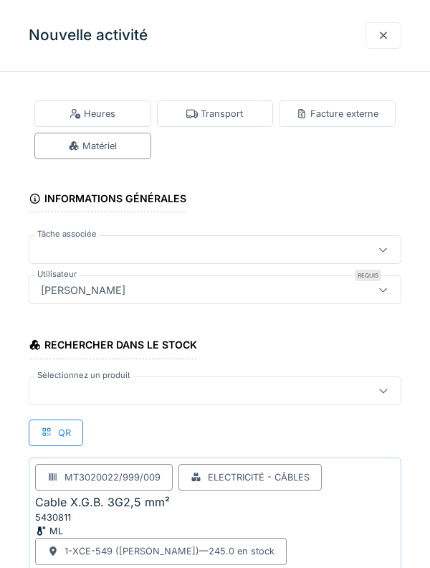
scroll to position [133, 0]
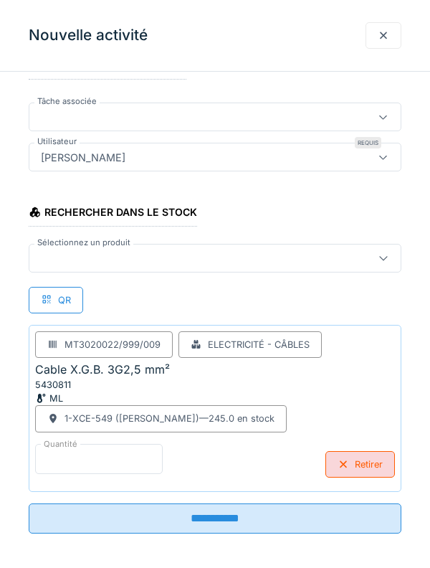
click at [141, 458] on input "*" at bounding box center [99, 459] width 128 height 30
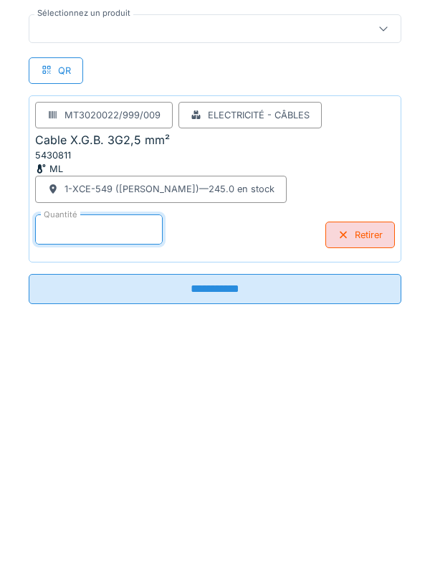
scroll to position [60, 0]
type input "**"
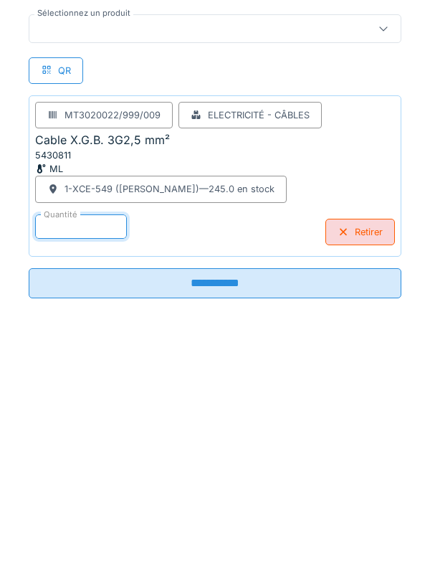
click at [382, 525] on input "**********" at bounding box center [215, 513] width 373 height 30
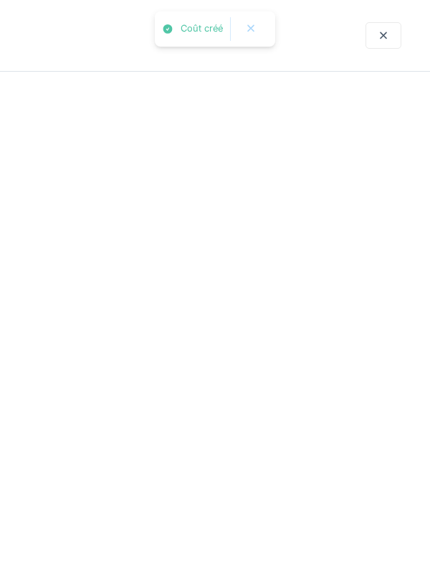
scroll to position [0, 0]
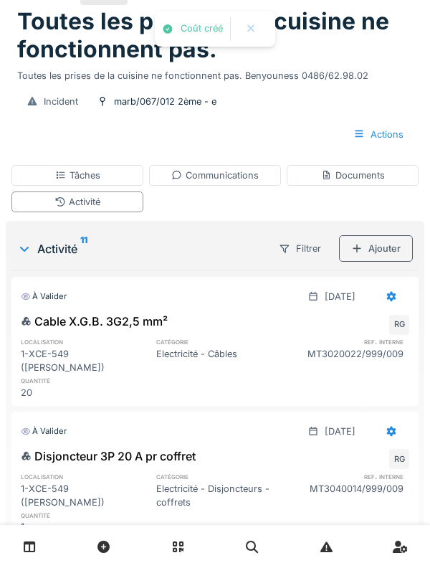
click at [385, 262] on div "Ajouter" at bounding box center [376, 248] width 74 height 27
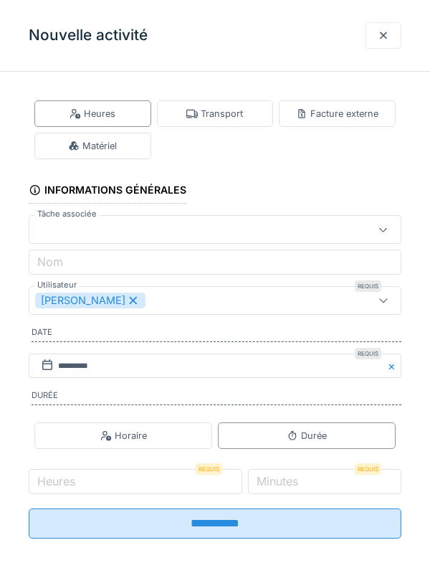
click at [106, 156] on div "Matériel" at bounding box center [92, 146] width 117 height 27
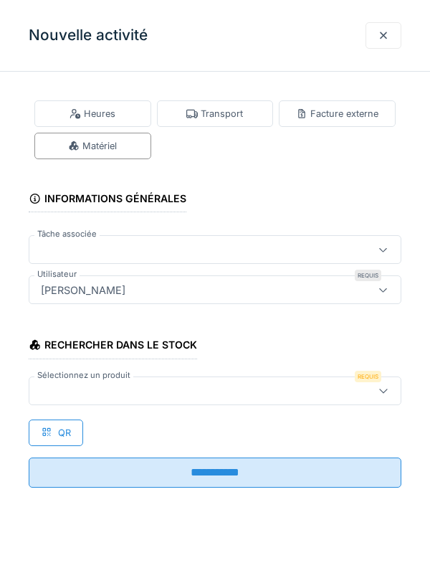
click at [266, 399] on div at bounding box center [215, 391] width 373 height 29
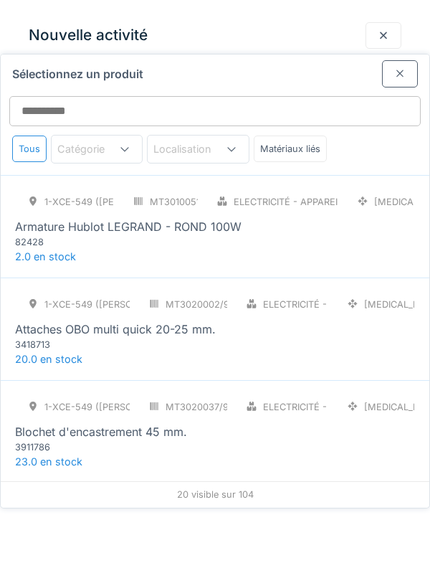
click at [248, 136] on div at bounding box center [232, 149] width 34 height 27
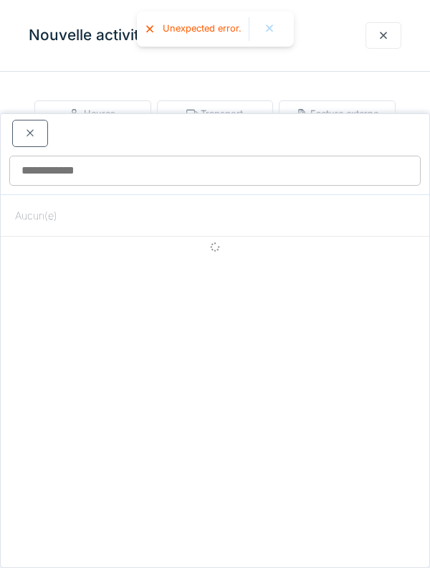
click at [37, 120] on div at bounding box center [30, 133] width 36 height 27
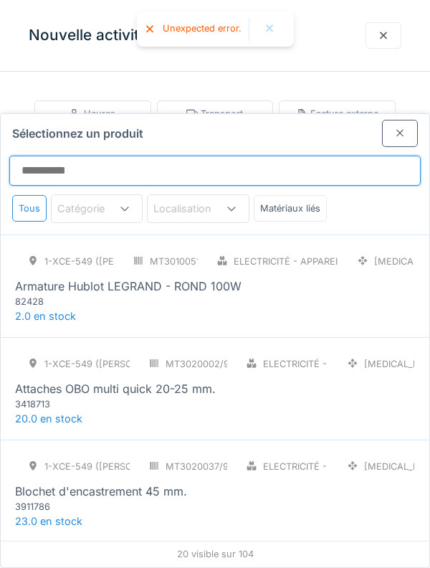
click at [270, 156] on input "Sélectionnez un produit" at bounding box center [215, 171] width 412 height 30
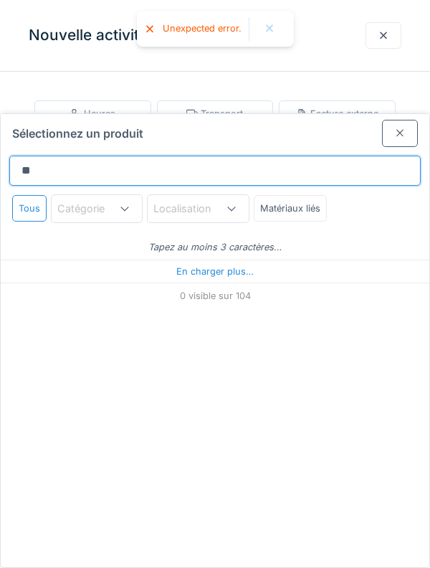
type input "***"
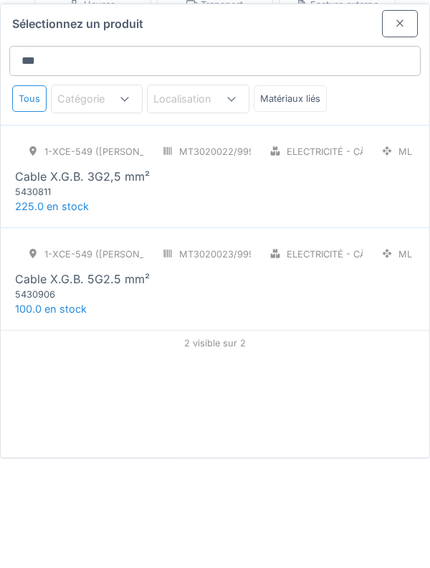
click at [356, 352] on div "1-XCE-549 (ROBERT) MT3020023/999/009 Electricité - Câbles ML Cable X.G.B. 5G2.5…" at bounding box center [215, 381] width 400 height 60
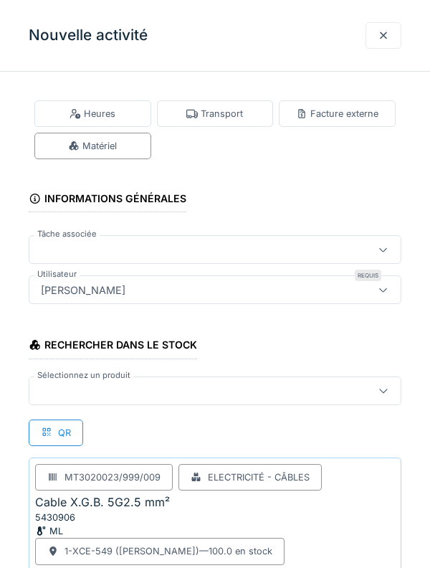
scroll to position [133, 0]
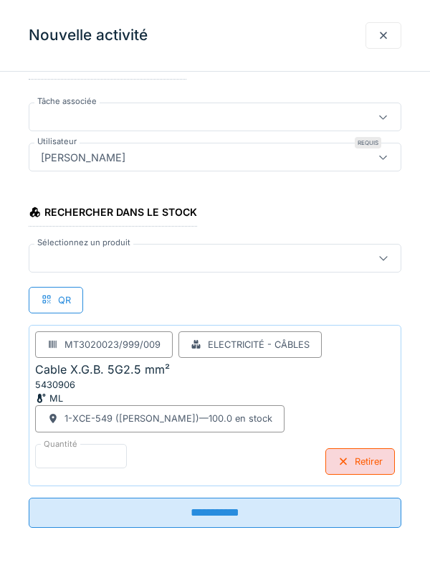
click at [237, 473] on div "Quantité * Retirer" at bounding box center [215, 462] width 360 height 37
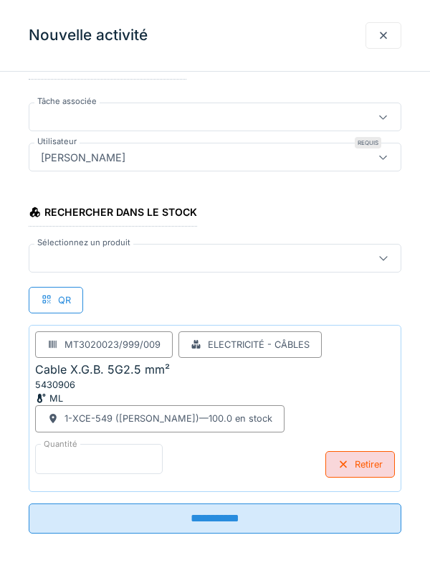
click at [68, 453] on input "*" at bounding box center [99, 459] width 128 height 30
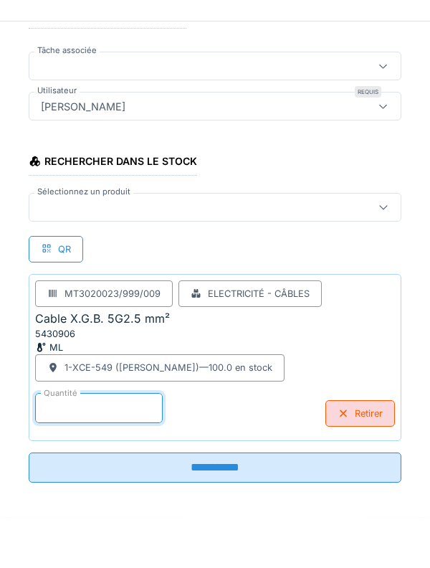
scroll to position [60, 0]
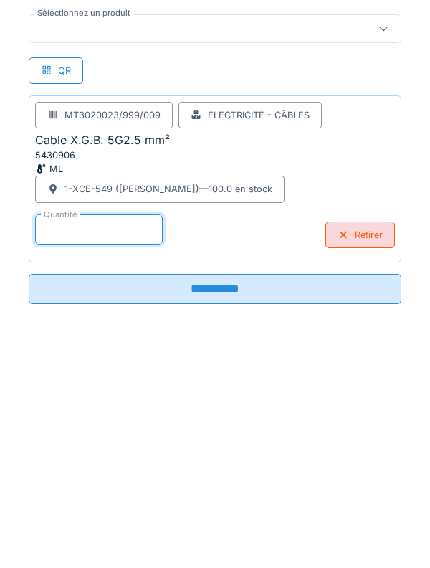
type input "**"
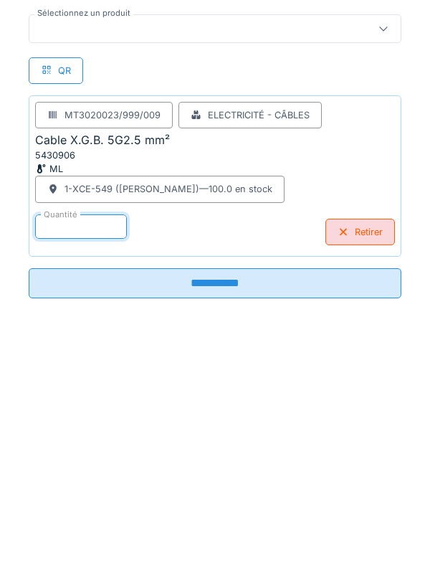
click at [354, 509] on input "**********" at bounding box center [215, 513] width 373 height 30
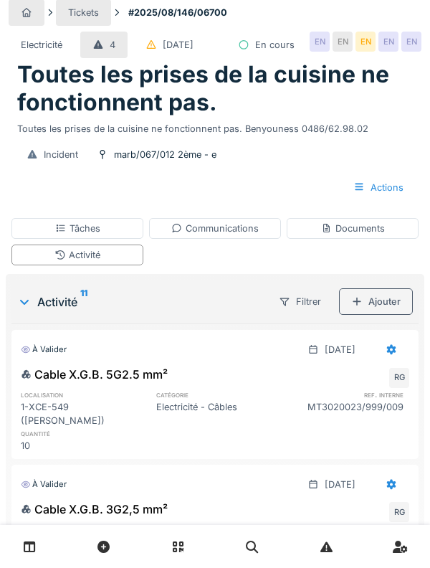
scroll to position [0, 0]
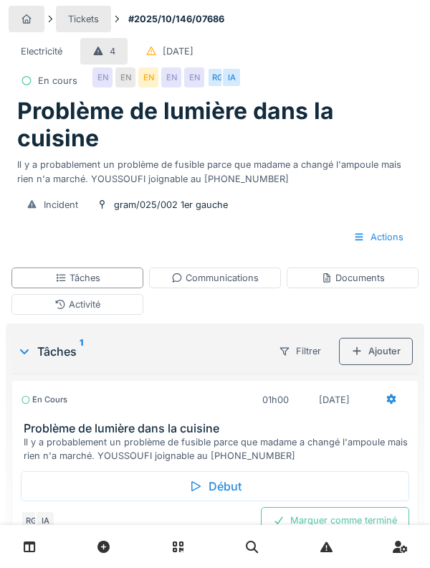
click at [49, 308] on div "Activité" at bounding box center [77, 304] width 132 height 21
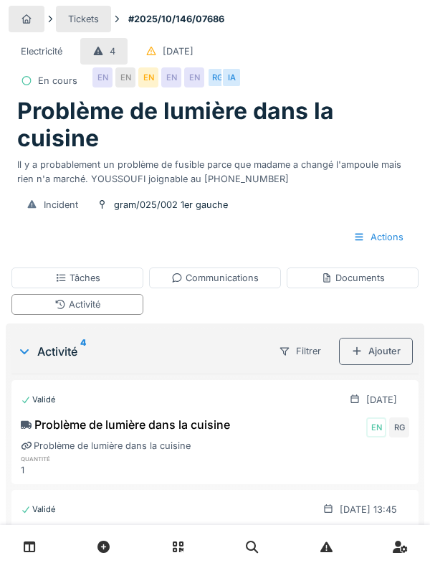
click at [42, 301] on div "Activité" at bounding box center [77, 304] width 132 height 21
click at [230, 286] on div "Communications" at bounding box center [215, 278] width 132 height 21
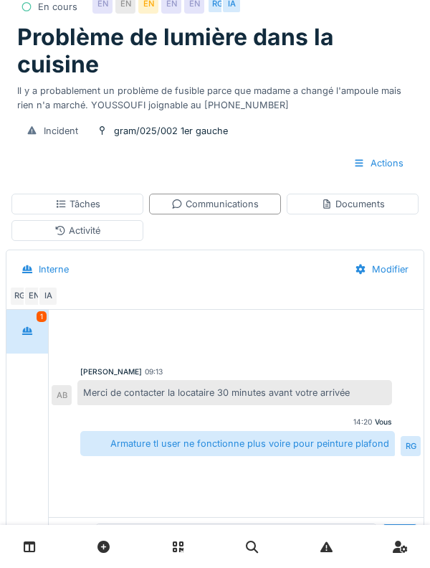
scroll to position [95, 0]
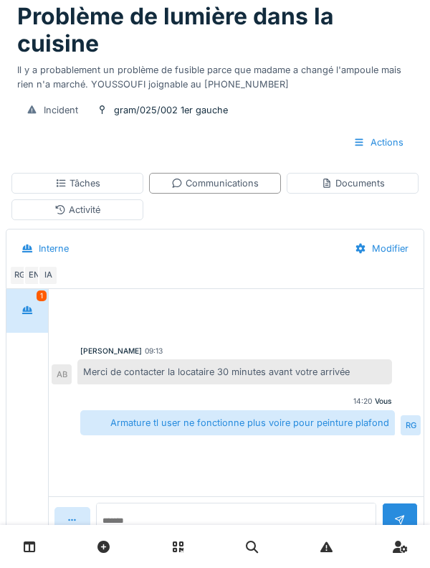
click at [42, 209] on div "Activité" at bounding box center [77, 209] width 132 height 21
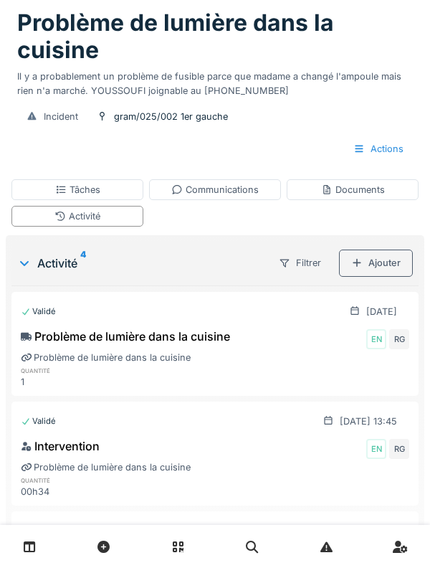
scroll to position [0, 0]
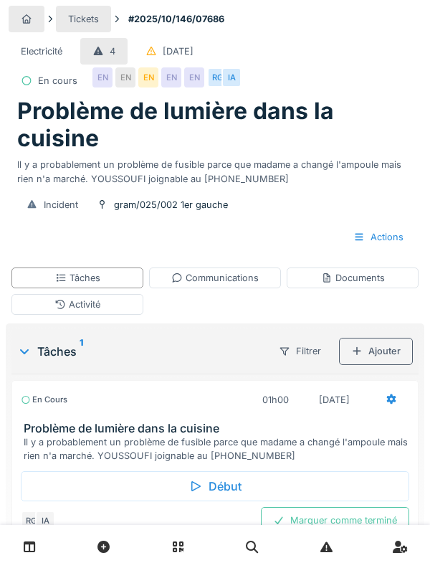
click at [379, 281] on div "Documents" at bounding box center [353, 278] width 64 height 14
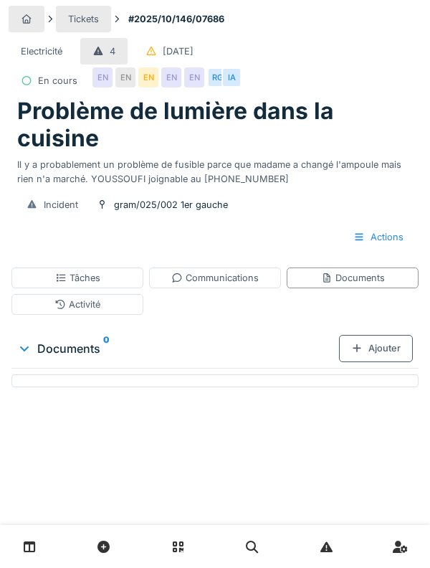
click at [394, 354] on div "Ajouter" at bounding box center [376, 348] width 74 height 27
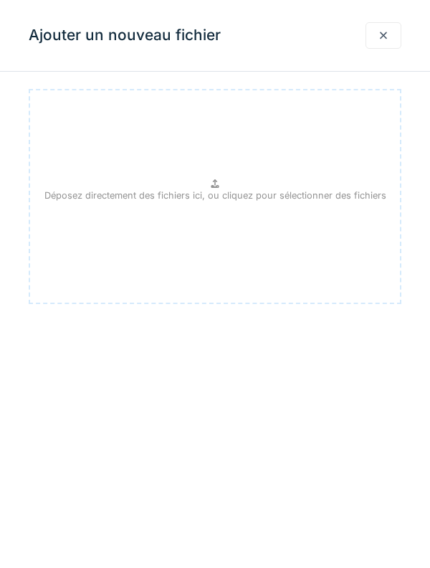
click at [326, 302] on div "Déposez directement des fichiers ici, ou cliquez pour sélectionner des fichiers" at bounding box center [215, 196] width 373 height 215
click at [369, 251] on div "Déposez directement des fichiers ici, ou cliquez pour sélectionner des fichiers" at bounding box center [215, 196] width 373 height 215
type input "**********"
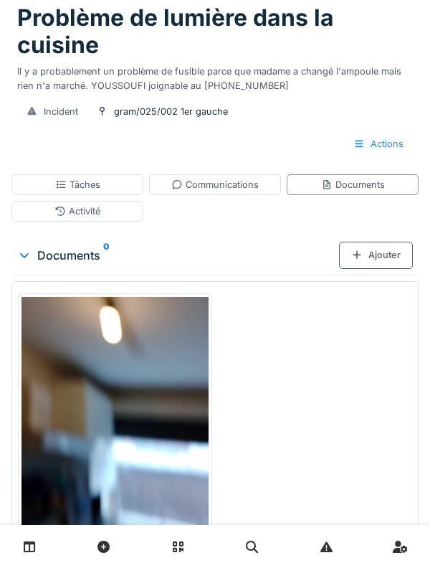
scroll to position [121, 0]
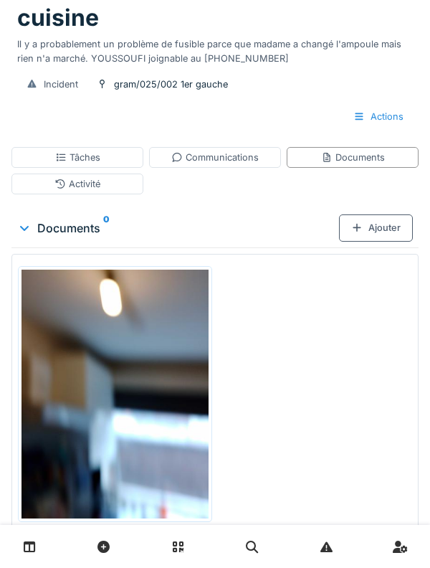
click at [385, 236] on div "Ajouter" at bounding box center [376, 228] width 74 height 27
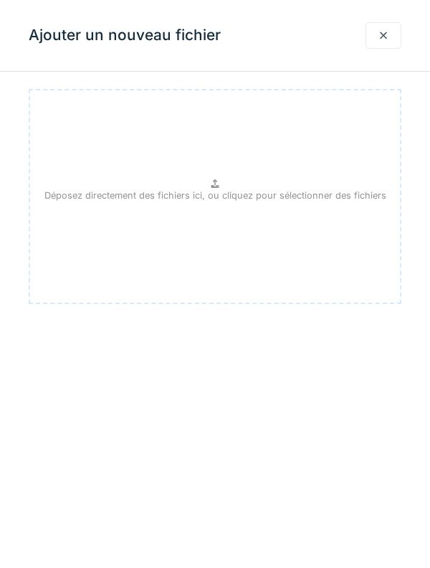
click at [352, 239] on div "Déposez directement des fichiers ici, ou cliquez pour sélectionner des fichiers" at bounding box center [215, 196] width 373 height 215
type input "**********"
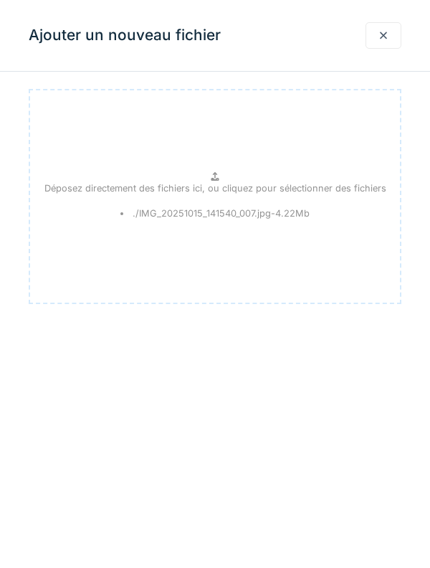
scroll to position [156, 0]
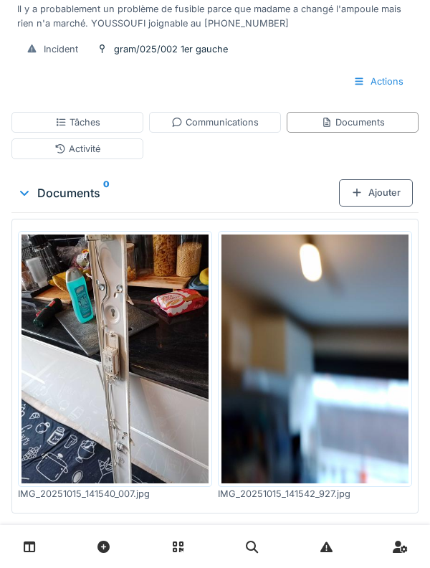
click at [347, 357] on img at bounding box center [315, 360] width 187 height 250
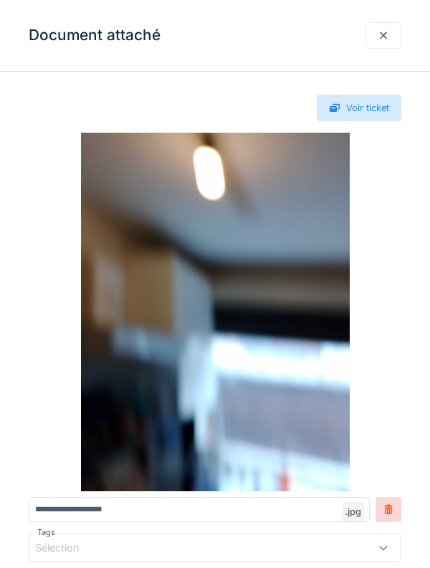
click at [374, 30] on div at bounding box center [384, 35] width 36 height 27
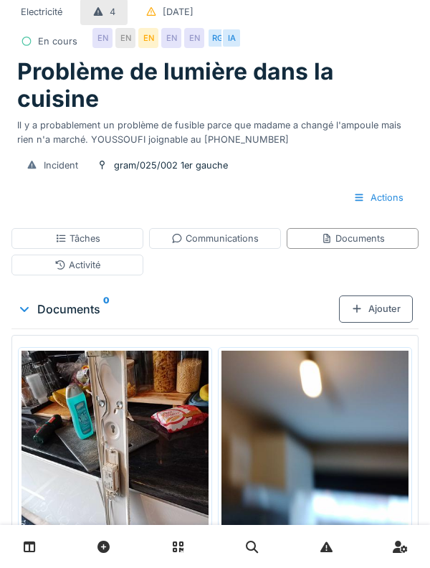
scroll to position [0, 0]
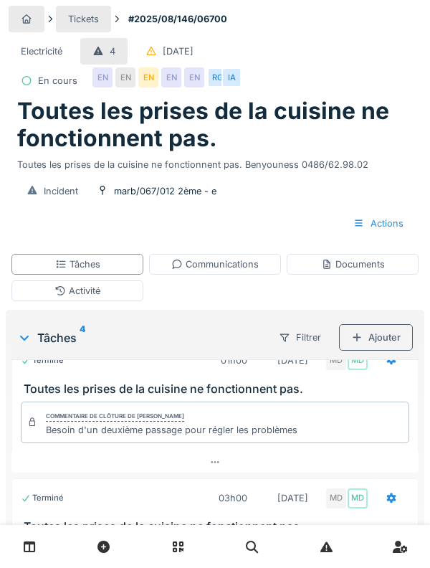
click at [80, 275] on div "Tâches" at bounding box center [77, 264] width 132 height 21
click at [42, 298] on div "Activité" at bounding box center [77, 291] width 132 height 21
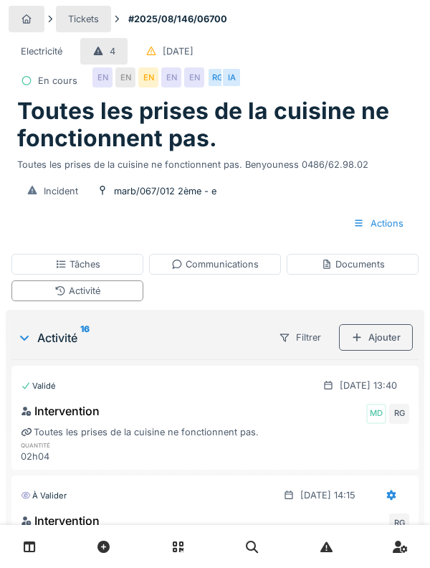
click at [378, 330] on div "Ajouter" at bounding box center [376, 337] width 74 height 27
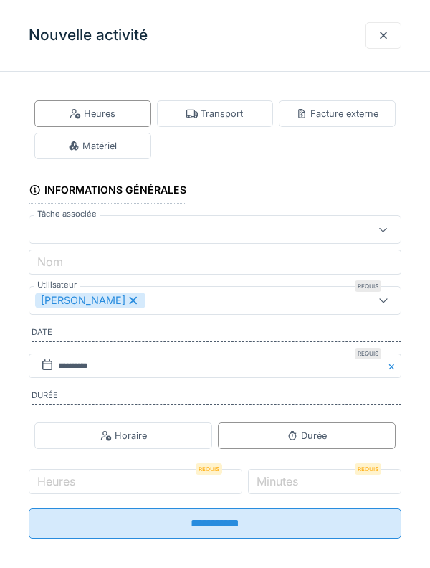
click at [50, 134] on div "Matériel" at bounding box center [92, 146] width 117 height 27
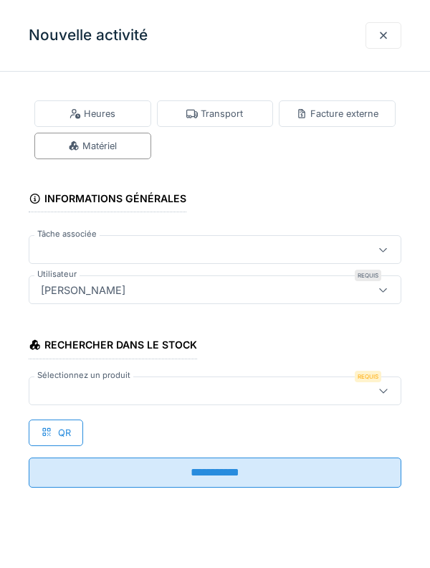
click at [65, 116] on div "Heures" at bounding box center [92, 113] width 117 height 27
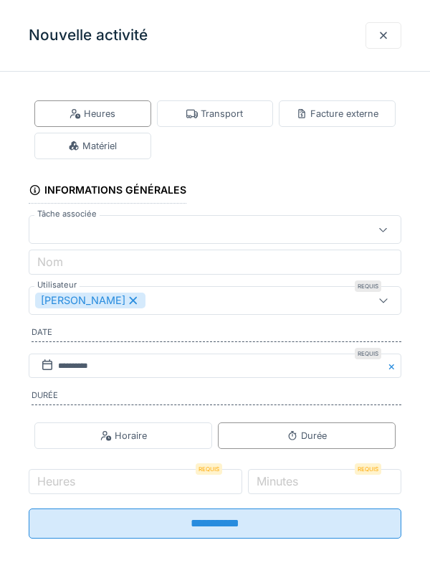
click at [108, 302] on div "[PERSON_NAME]" at bounding box center [90, 301] width 110 height 16
click at [331, 301] on div "Utilisateurs" at bounding box center [191, 301] width 313 height 16
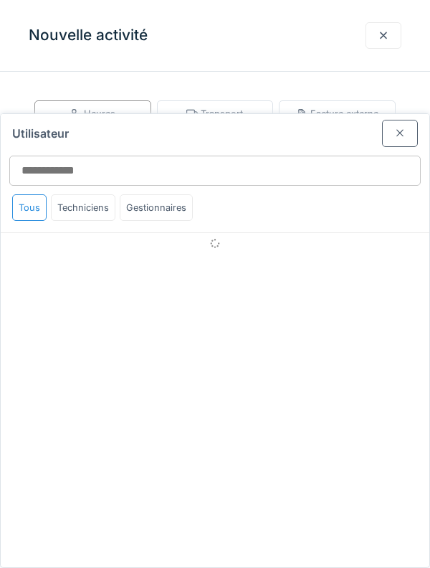
scroll to position [15, 0]
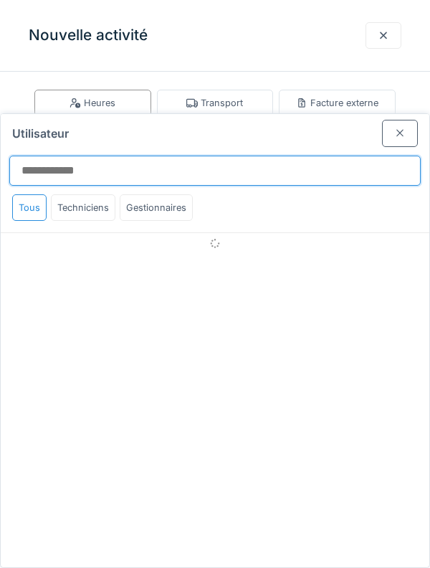
click at [371, 156] on input "Utilisateur" at bounding box center [215, 171] width 412 height 30
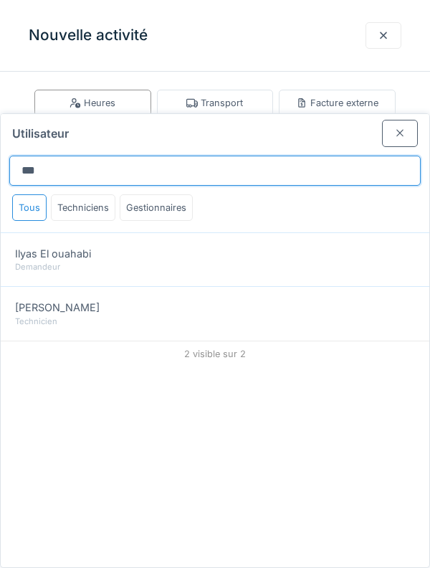
type input "***"
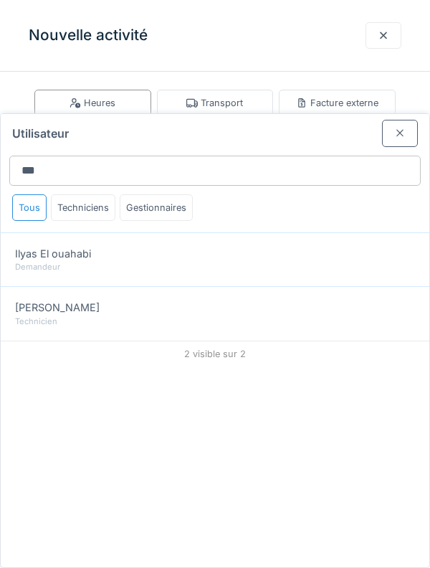
click at [377, 300] on div "[PERSON_NAME]" at bounding box center [215, 308] width 400 height 16
type input "*****"
click at [387, 120] on div at bounding box center [400, 133] width 36 height 27
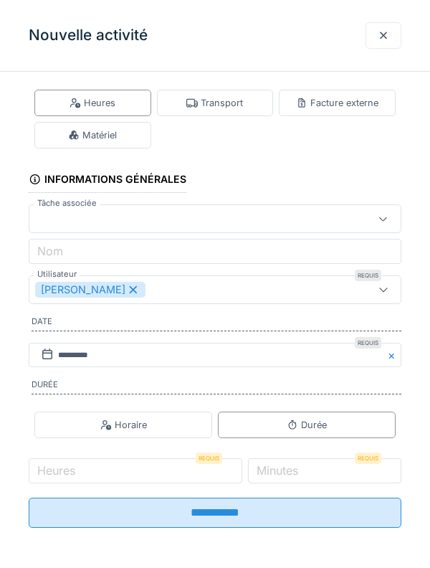
click at [78, 474] on label "Heures" at bounding box center [56, 470] width 44 height 17
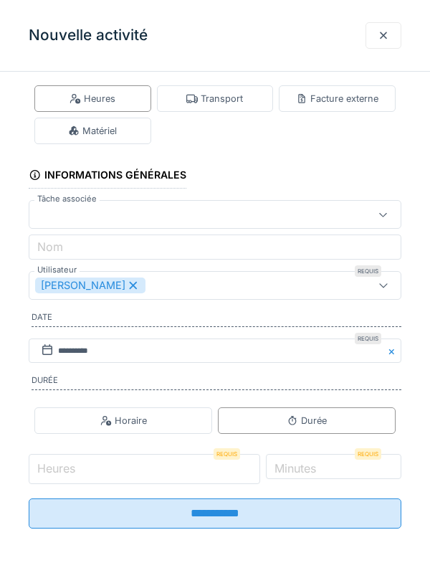
click at [78, 474] on input "Heures" at bounding box center [145, 469] width 232 height 30
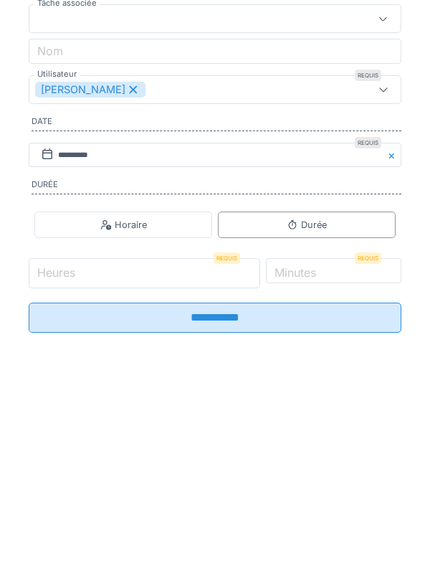
scroll to position [75, 0]
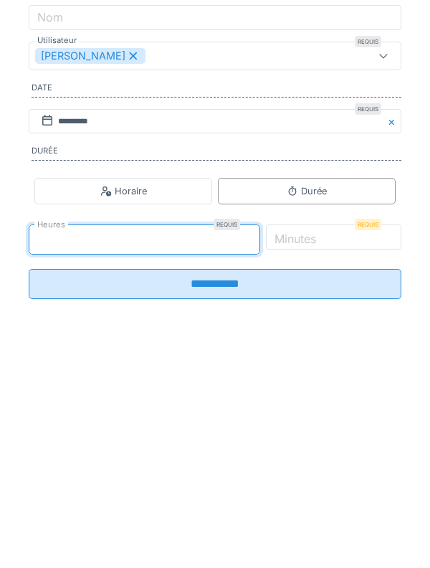
type input "*"
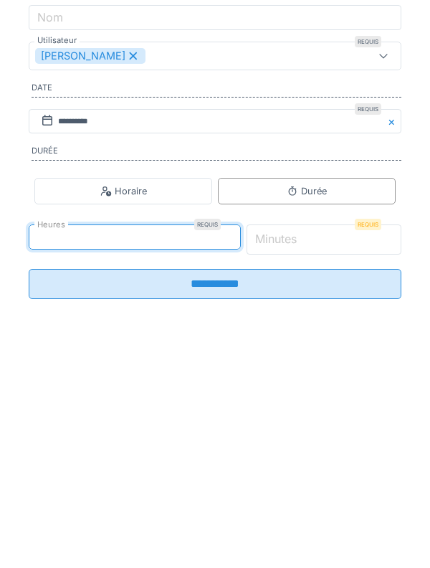
click at [365, 473] on input "*" at bounding box center [325, 469] width 156 height 30
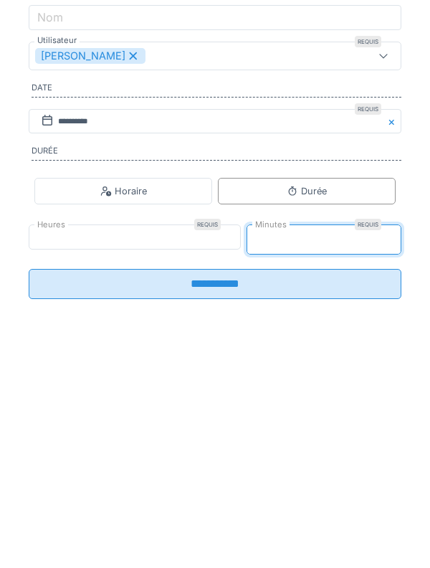
type input "**"
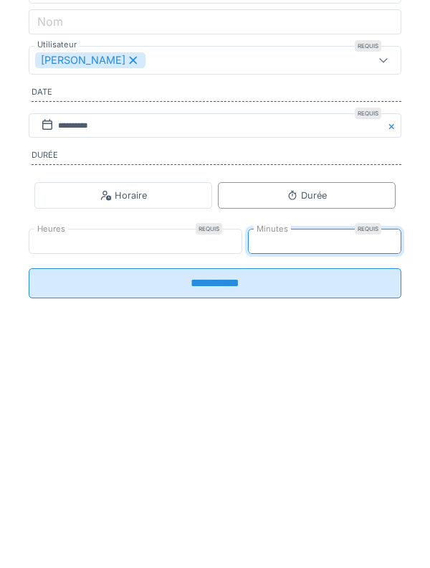
click at [349, 518] on input "**********" at bounding box center [215, 513] width 373 height 30
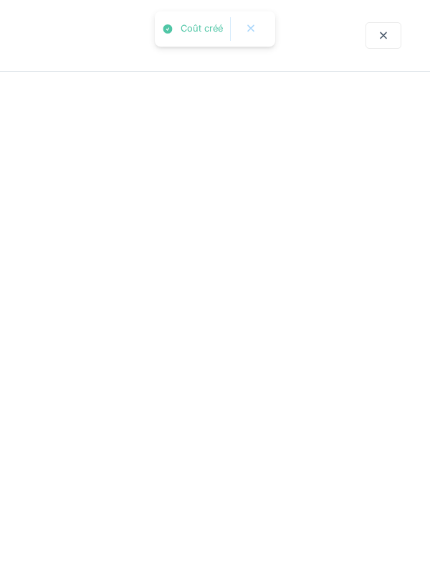
scroll to position [0, 0]
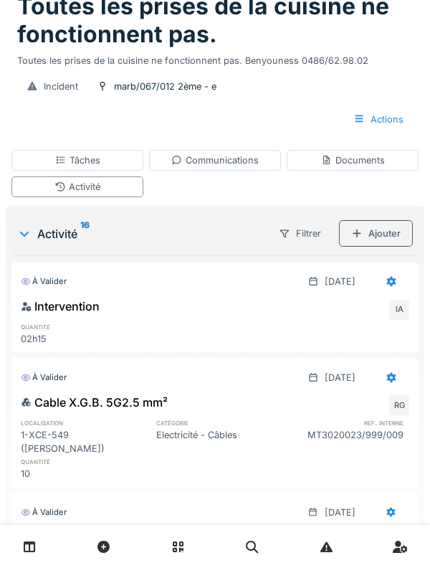
click at [391, 247] on div "Ajouter" at bounding box center [376, 233] width 74 height 27
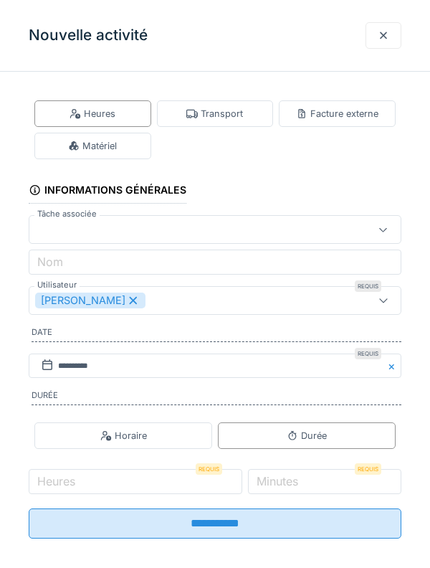
click at [113, 143] on div "Matériel" at bounding box center [92, 146] width 49 height 14
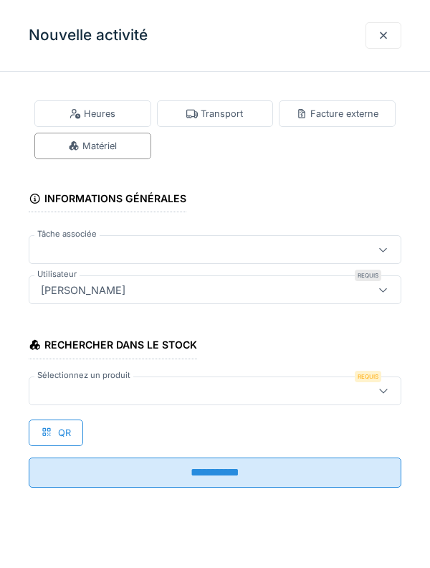
click at [238, 415] on div "Rechercher dans le stock Sélectionnez un produit Requis QR" at bounding box center [215, 384] width 373 height 123
click at [71, 387] on div at bounding box center [191, 391] width 313 height 16
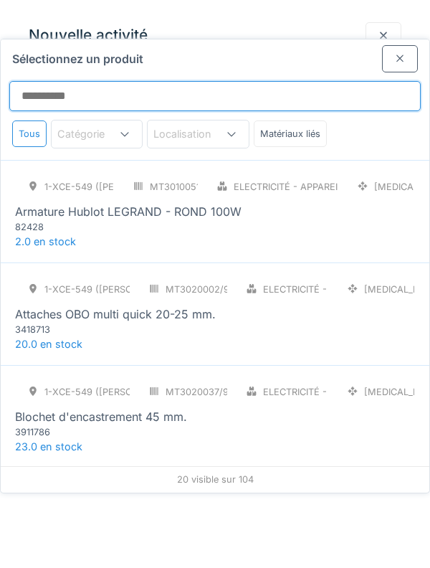
click at [258, 81] on input "Sélectionnez un produit" at bounding box center [215, 96] width 412 height 30
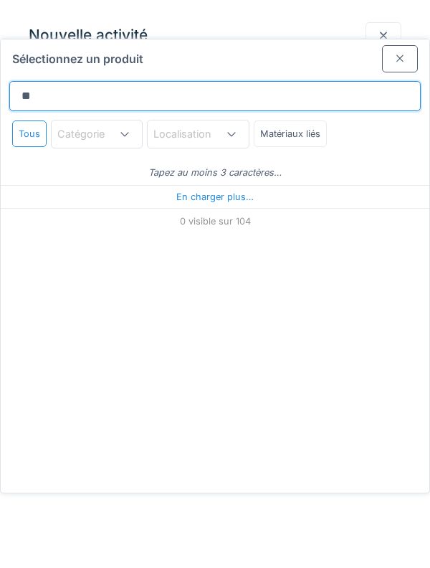
type input "***"
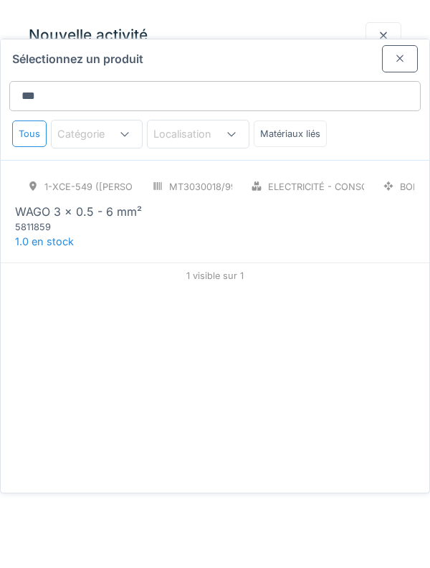
click at [351, 188] on div "1-XCE-549 (ROBERT) MT3030018/999/009 Electricité - Consommables BOI WAGO 3 x 0.…" at bounding box center [215, 211] width 429 height 103
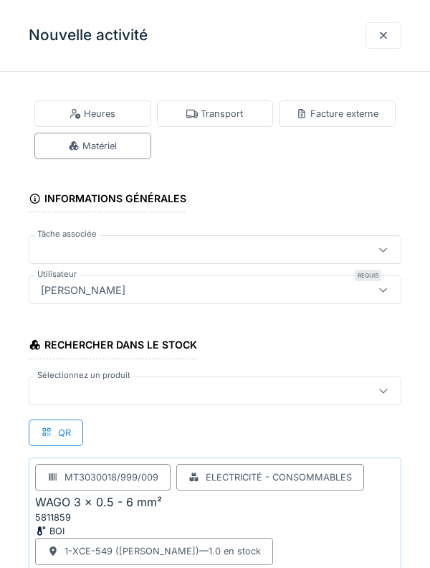
scroll to position [133, 0]
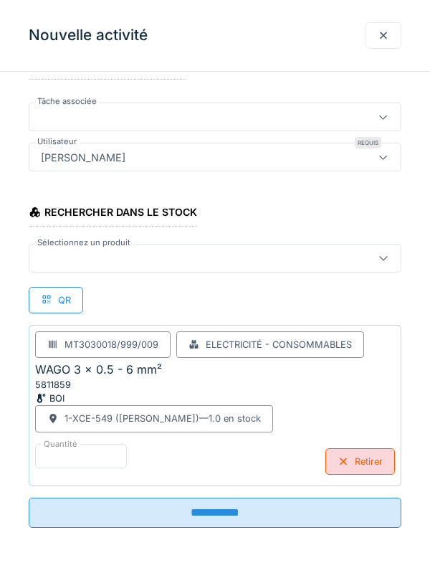
click at [250, 501] on input "**********" at bounding box center [215, 513] width 373 height 30
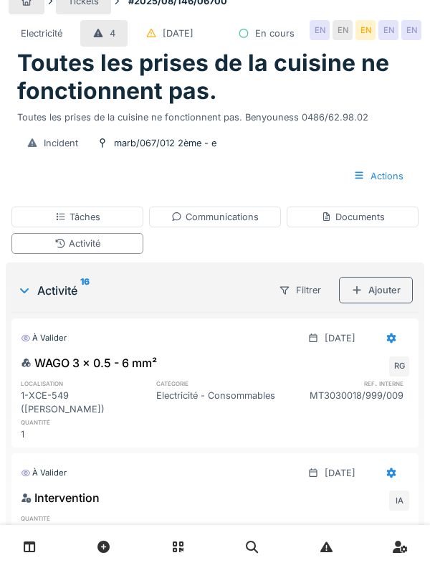
scroll to position [0, 0]
